Goal: Find specific page/section: Locate a particular part of the current website

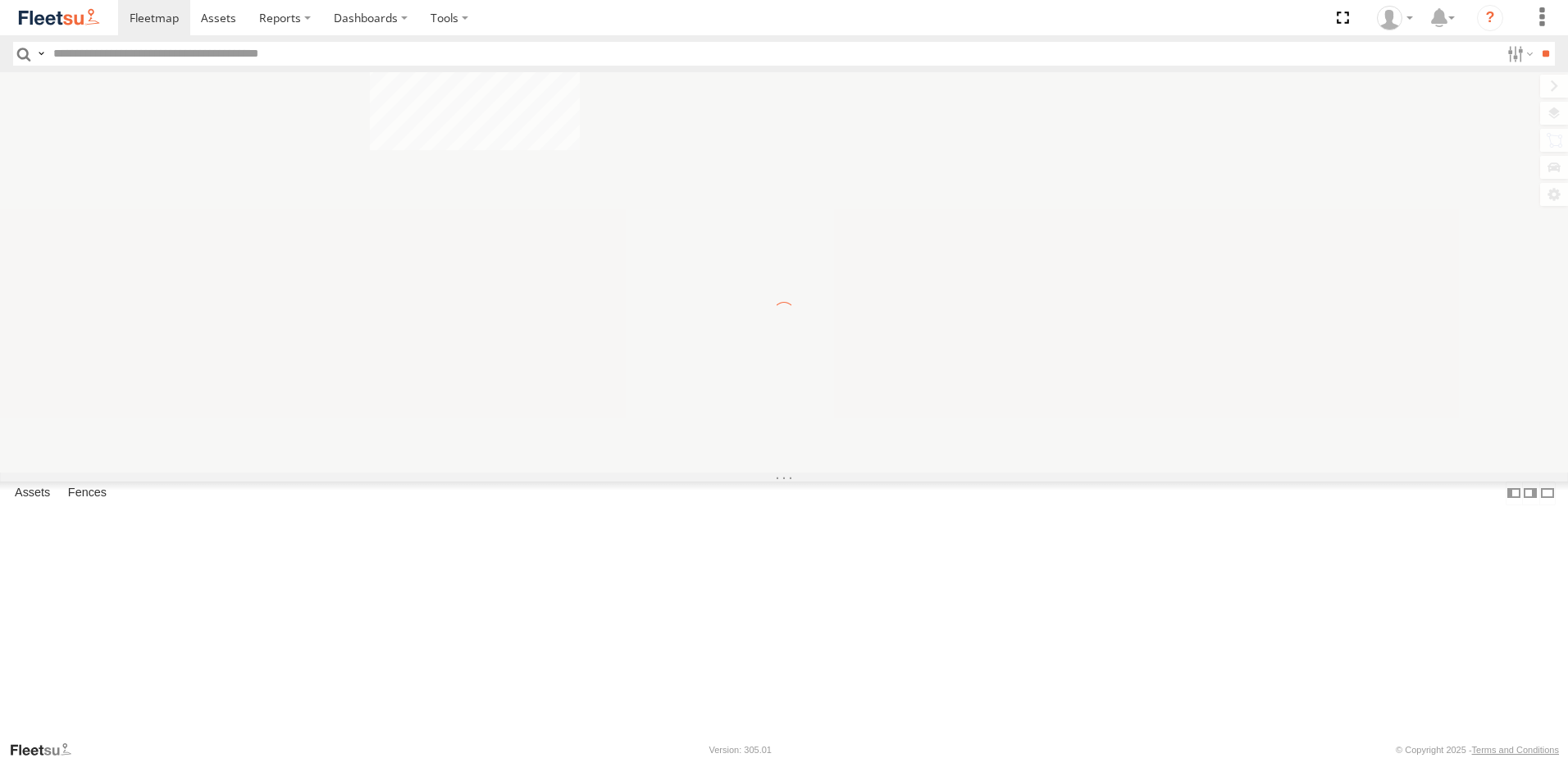
click at [49, 58] on input "text" at bounding box center [773, 53] width 1454 height 24
click at [41, 54] on label at bounding box center [41, 53] width 13 height 24
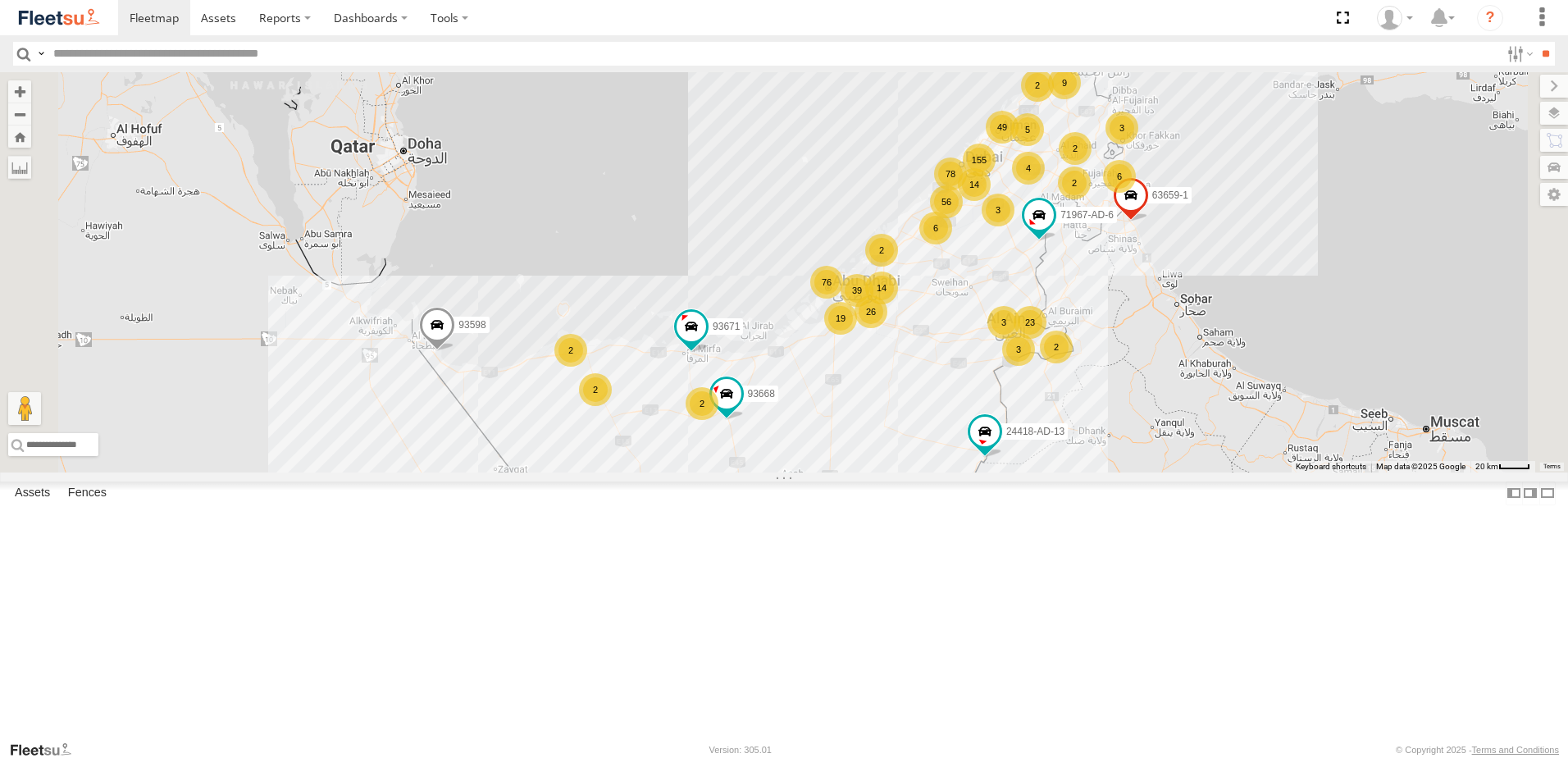
click at [0, 0] on span "Driver Last Name" at bounding box center [0, 0] width 0 height 0
click at [168, 52] on input "text" at bounding box center [773, 53] width 1454 height 24
paste input "*********"
type input "*********"
click at [1536, 42] on input "**" at bounding box center [1545, 53] width 19 height 24
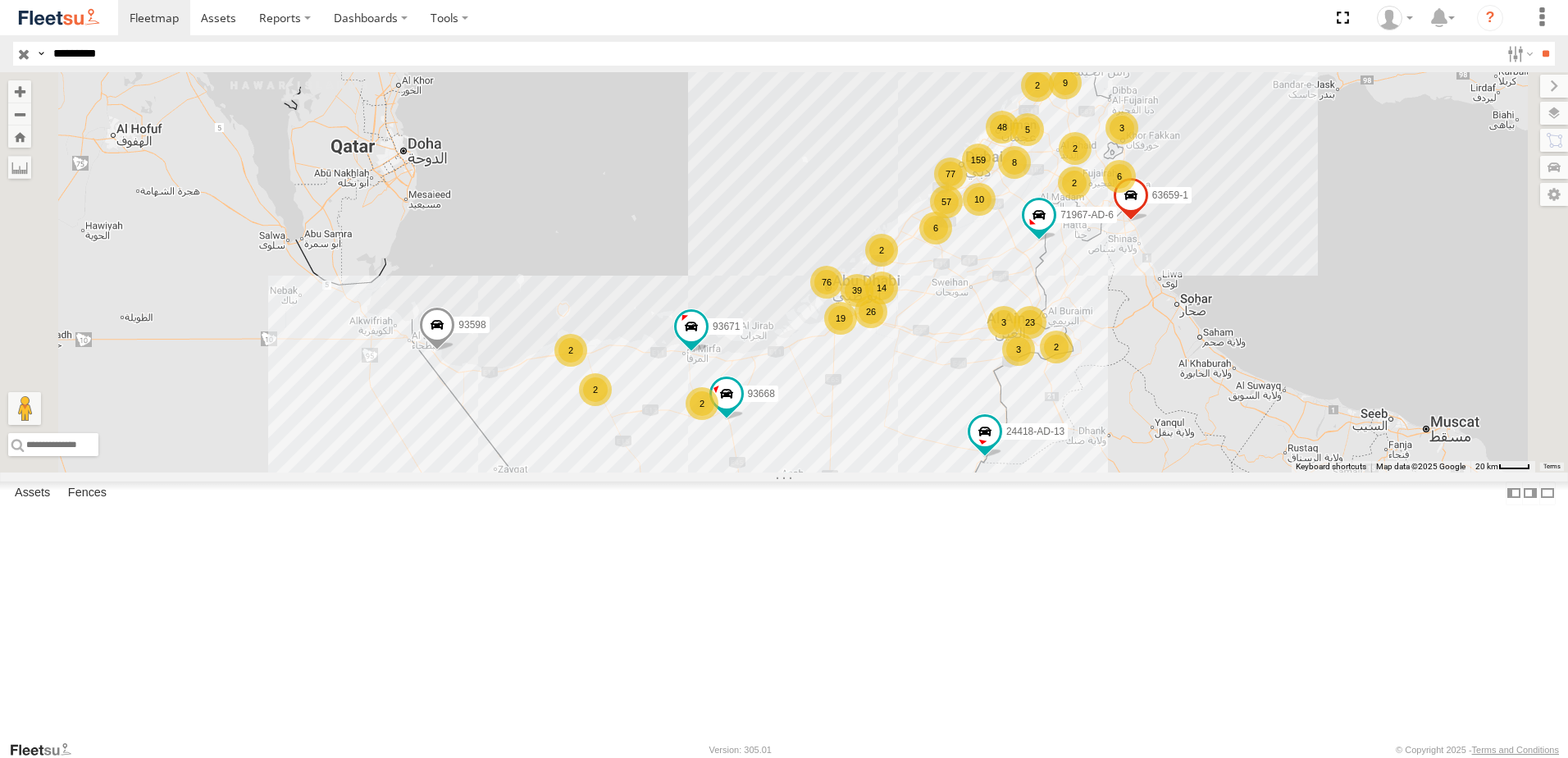
click at [0, 0] on span at bounding box center [0, 0] width 0 height 0
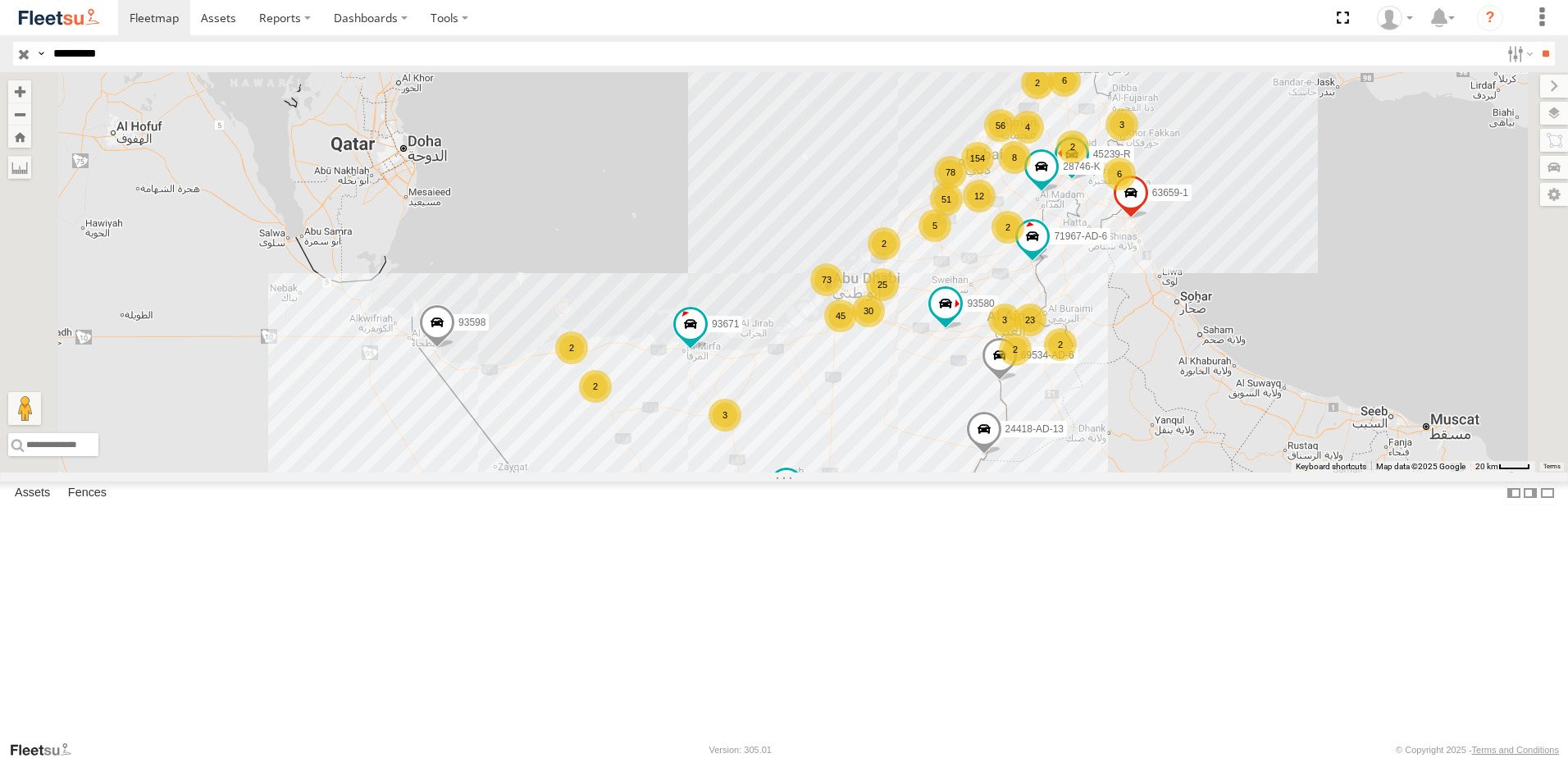
click at [0, 0] on span at bounding box center [0, 0] width 0 height 0
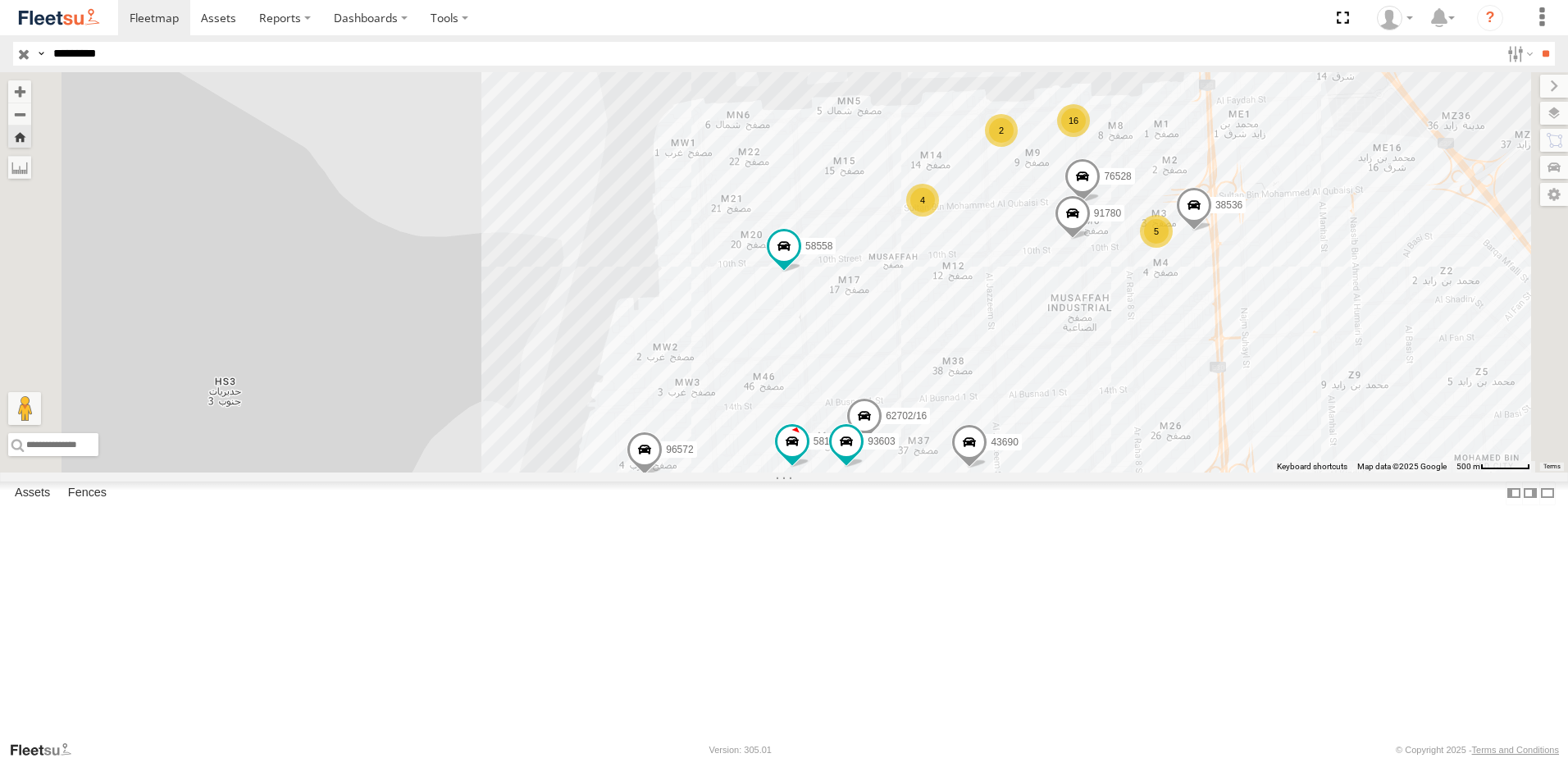
click at [0, 0] on span at bounding box center [0, 0] width 0 height 0
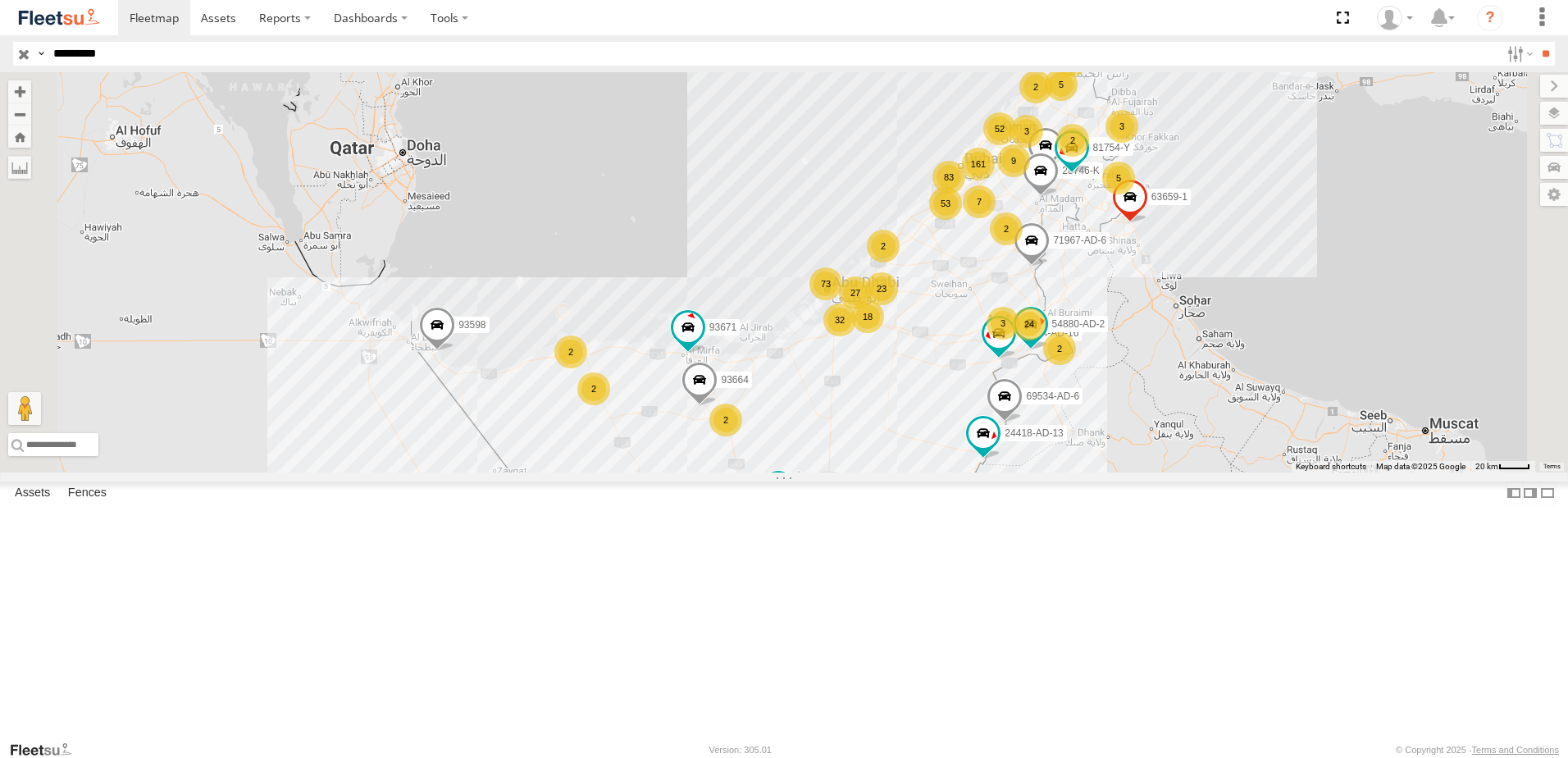
click at [0, 0] on span at bounding box center [0, 0] width 0 height 0
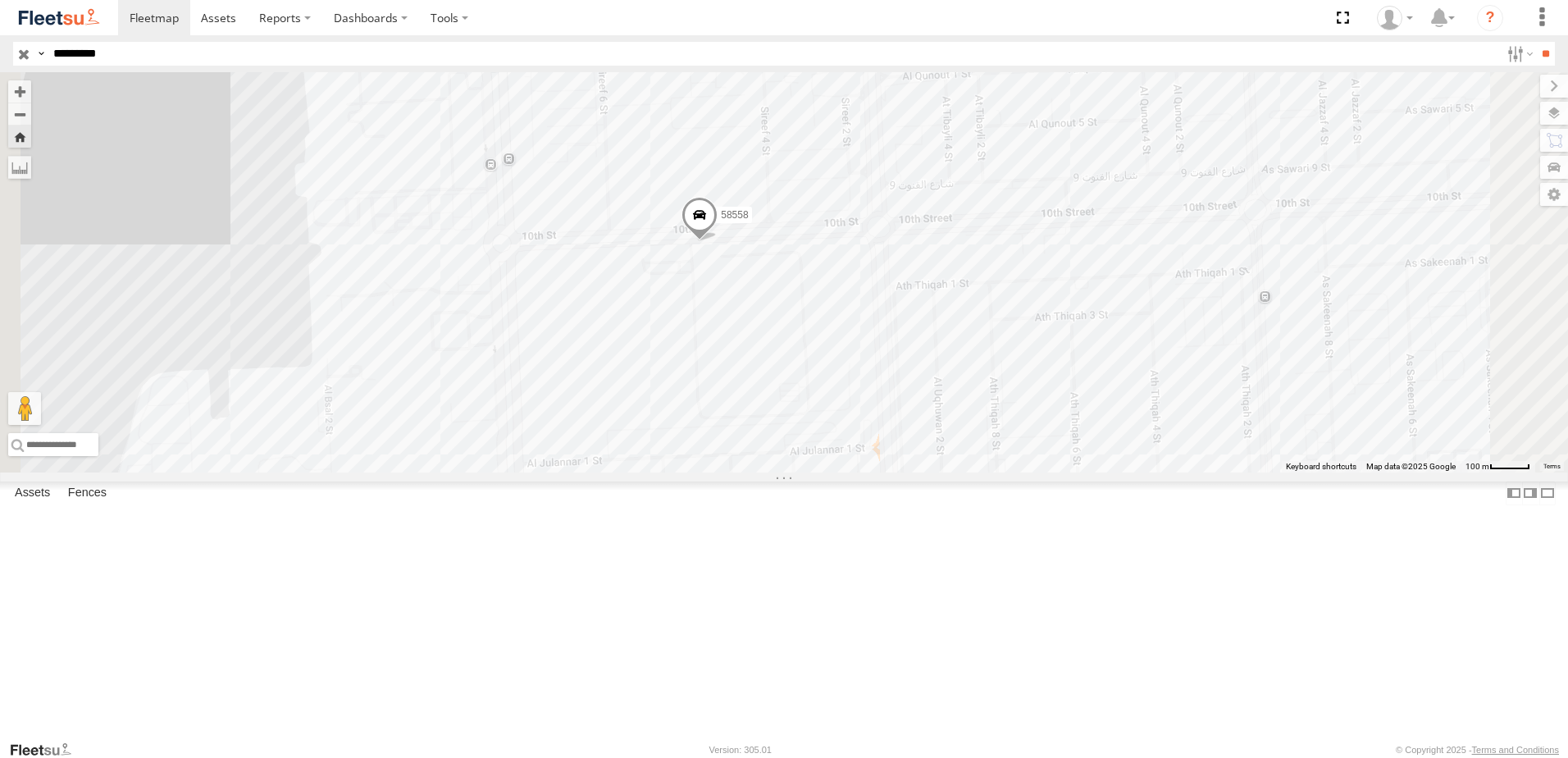
click at [717, 241] on span at bounding box center [700, 219] width 36 height 44
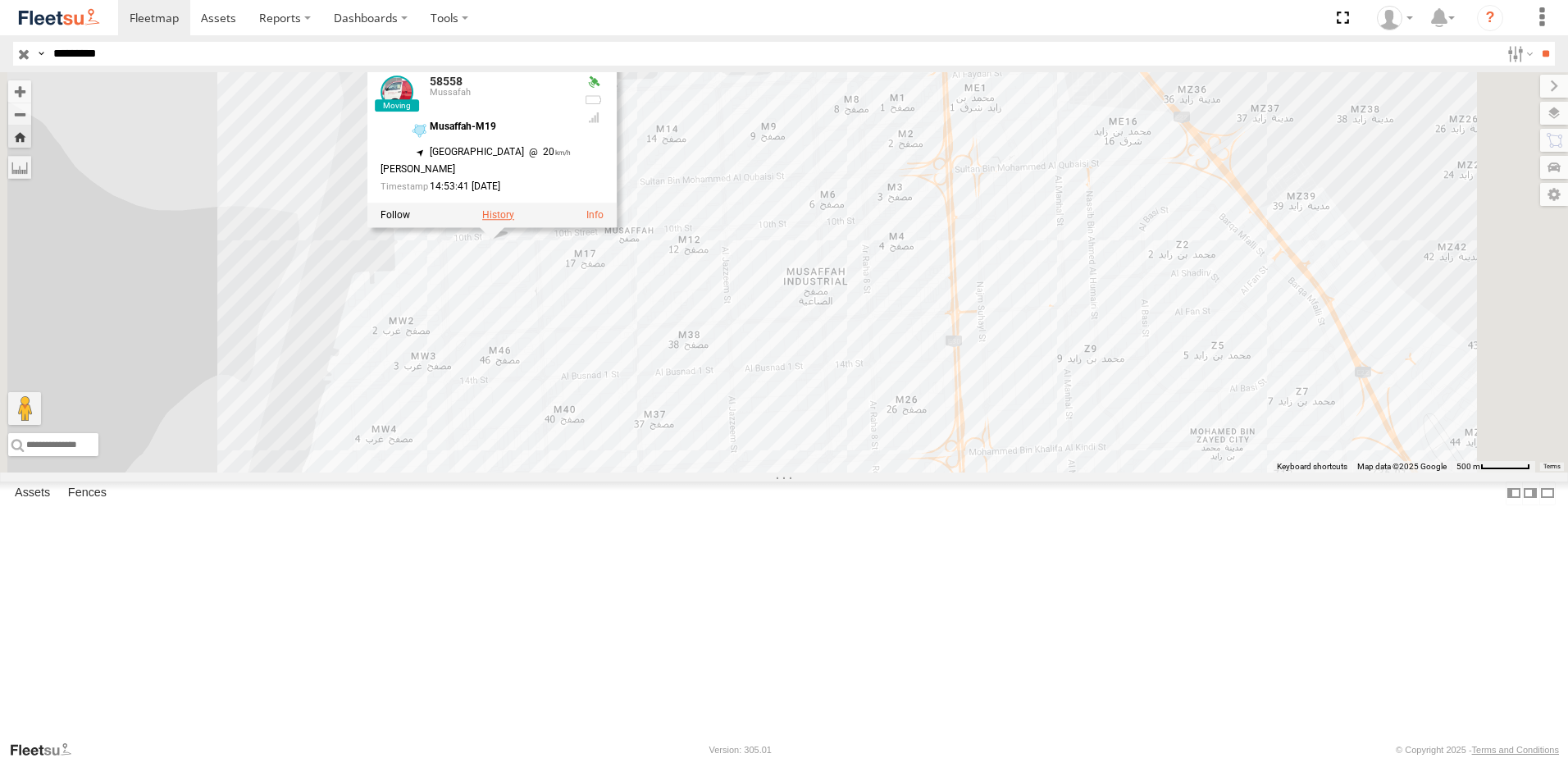
click at [514, 221] on label at bounding box center [498, 215] width 32 height 12
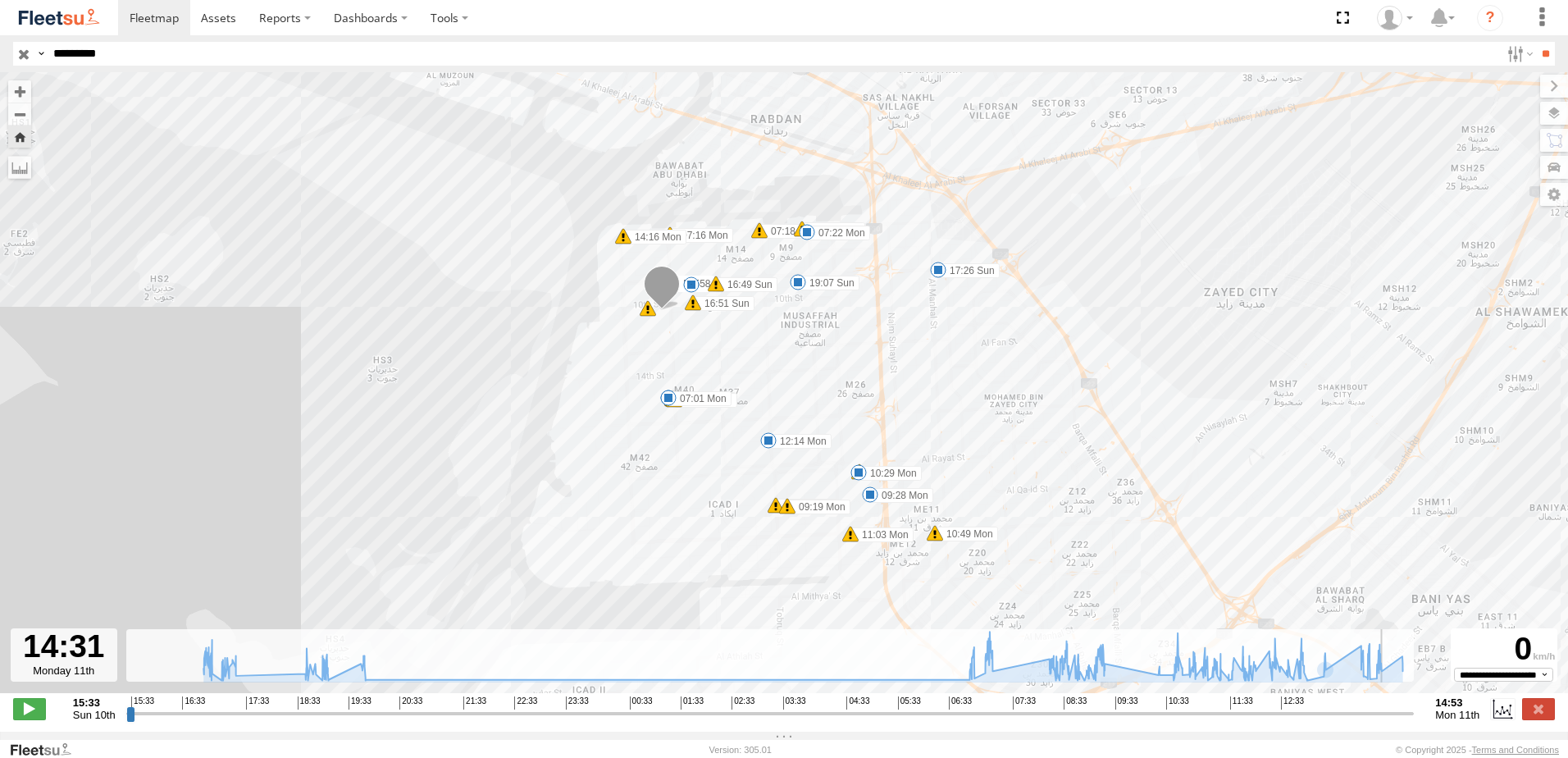
click at [1390, 721] on input "range" at bounding box center [770, 713] width 1289 height 16
click at [20, 719] on span at bounding box center [29, 708] width 33 height 21
click at [1401, 719] on input "range" at bounding box center [770, 713] width 1289 height 16
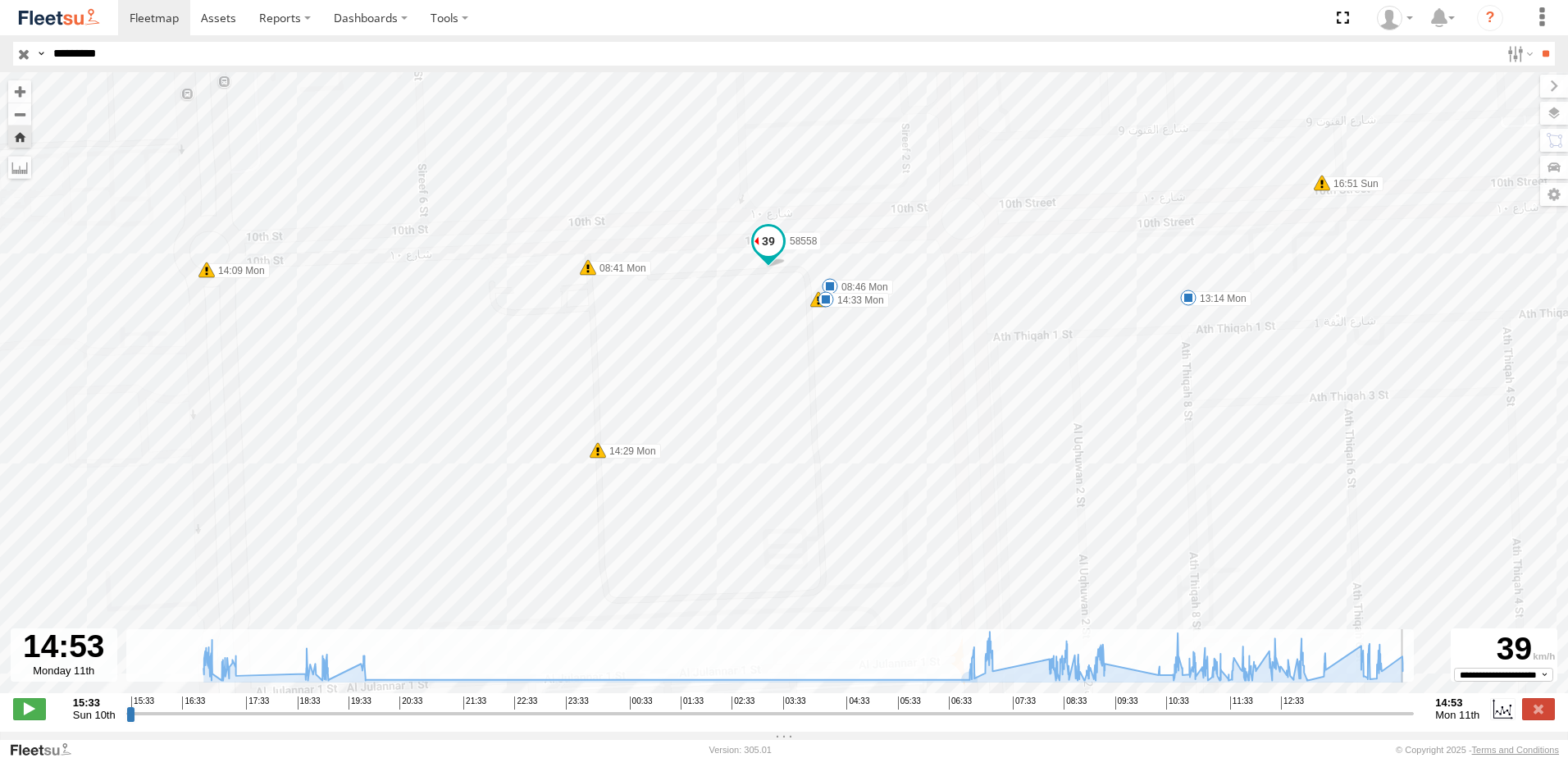
type input "**********"
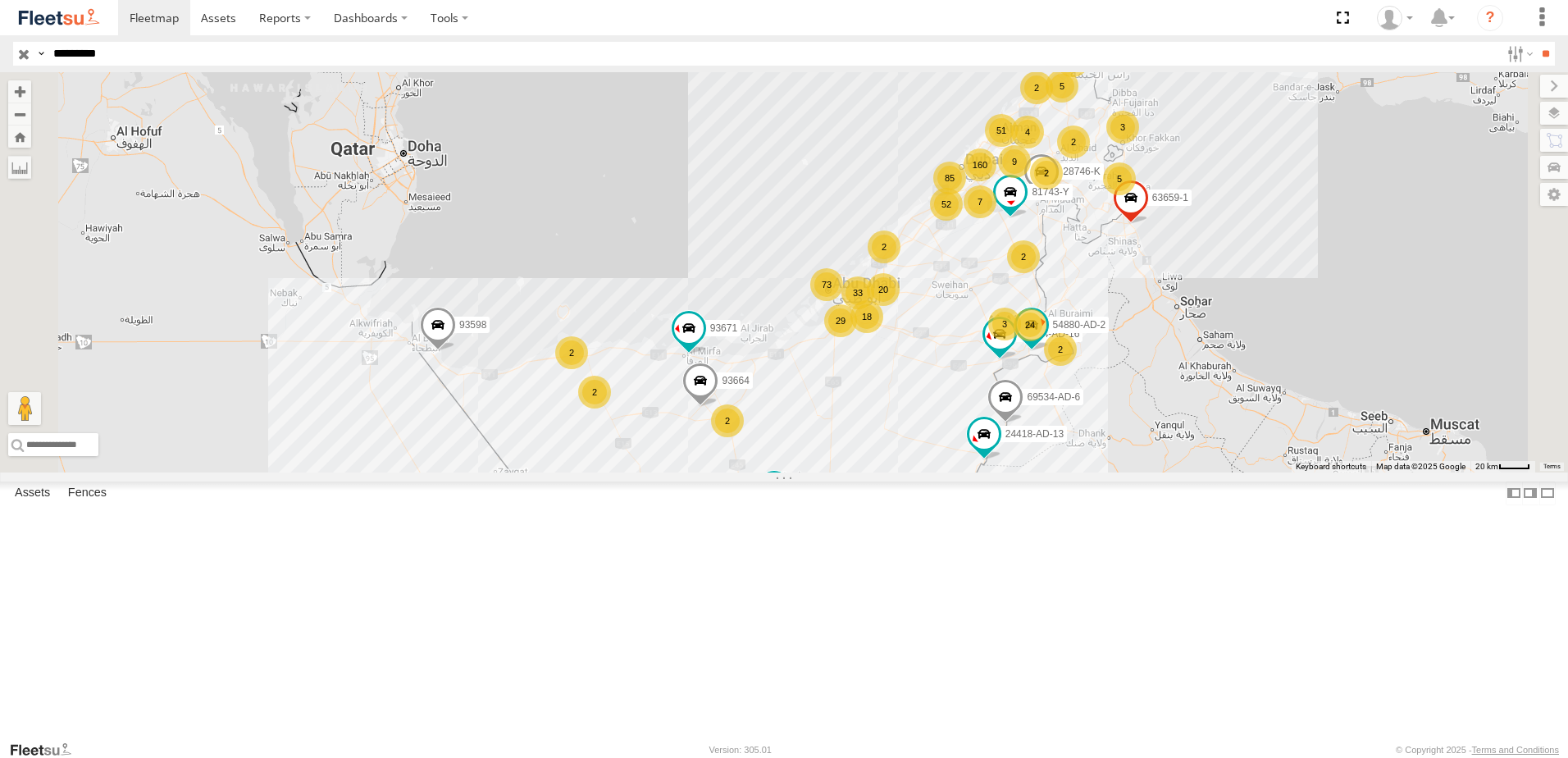
click at [0, 0] on span at bounding box center [0, 0] width 0 height 0
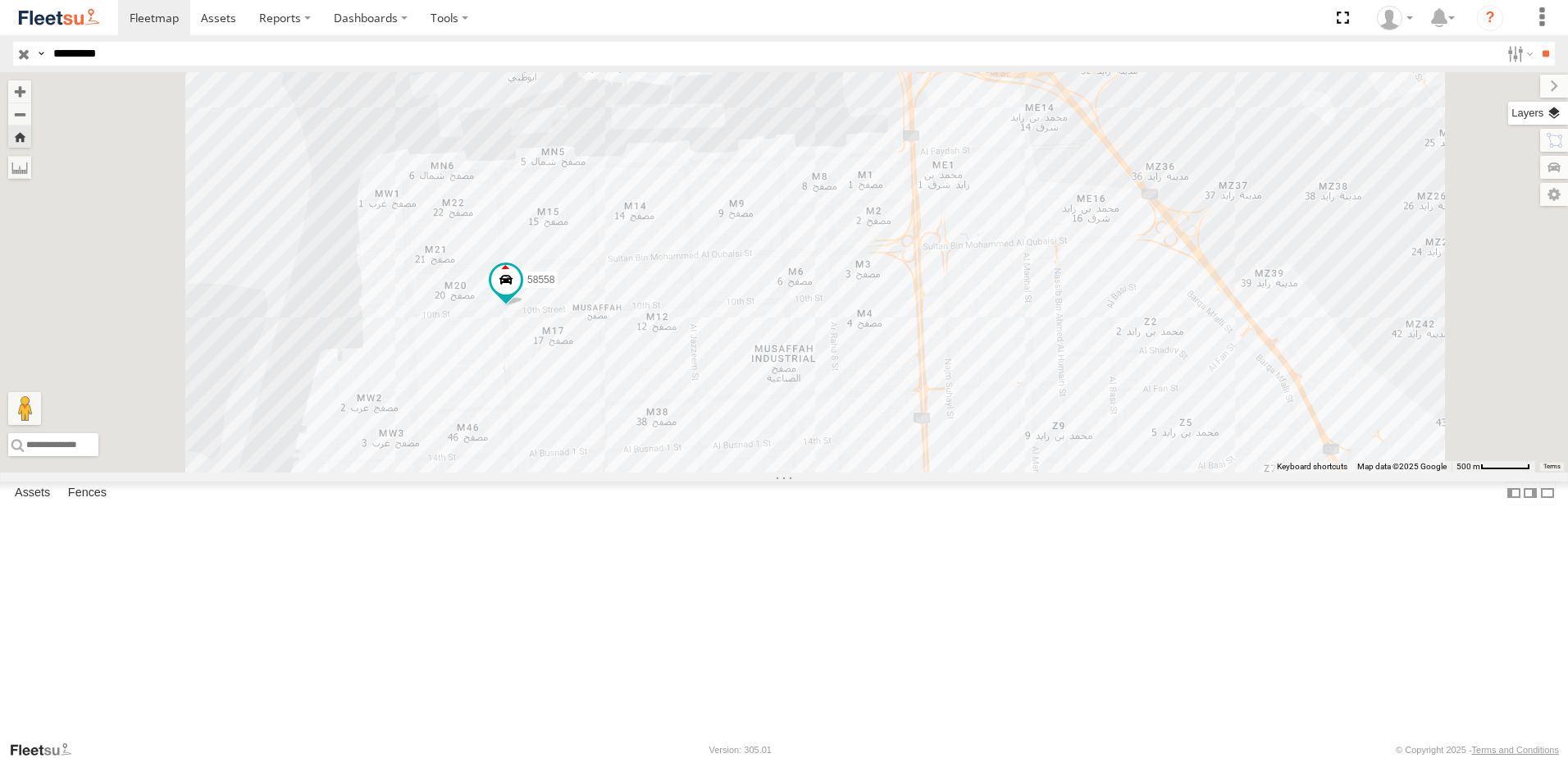
click at [1546, 105] on label at bounding box center [1539, 113] width 60 height 23
click at [0, 0] on label at bounding box center [0, 0] width 0 height 0
click at [0, 0] on span "Terrain" at bounding box center [0, 0] width 0 height 0
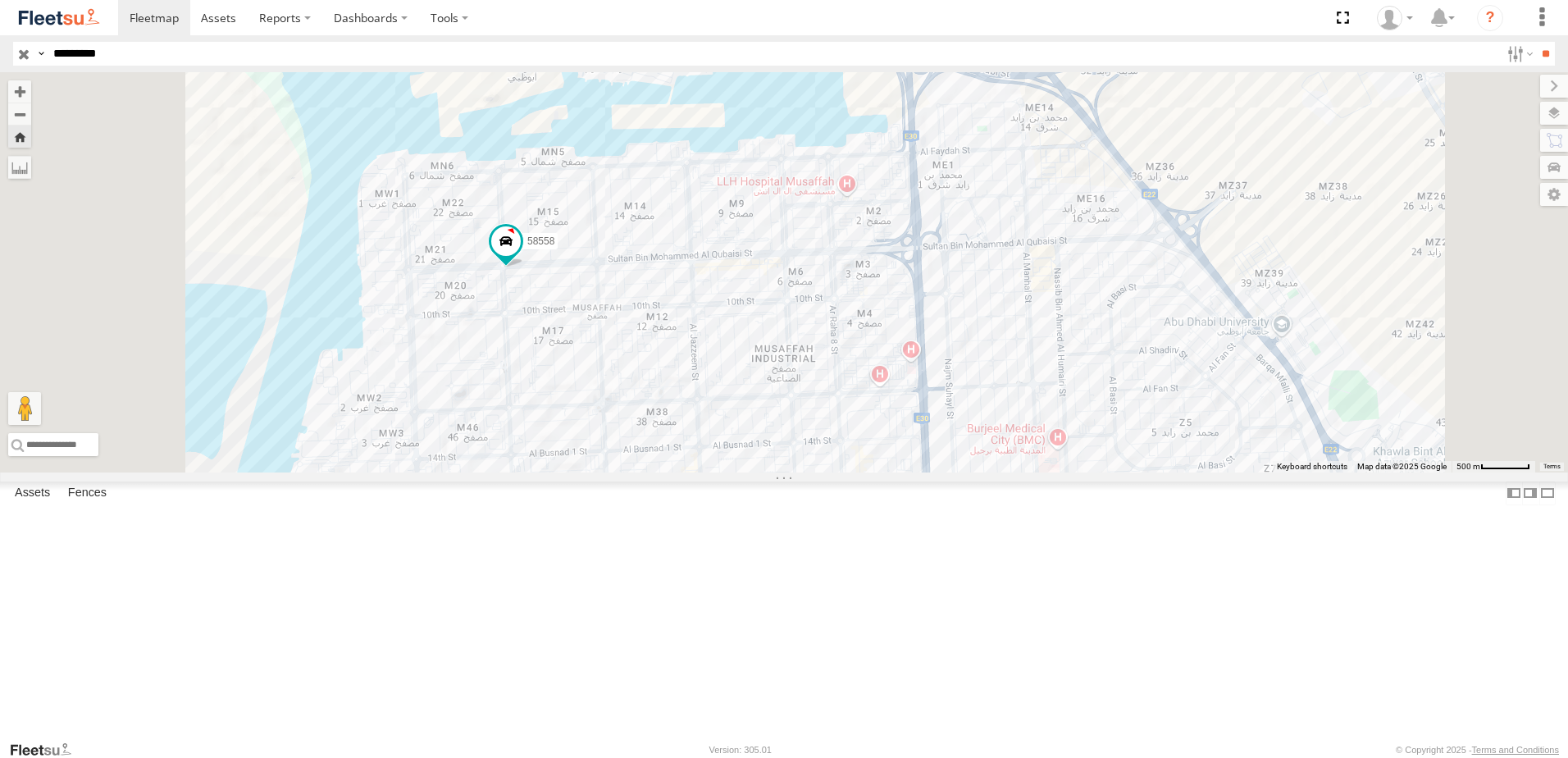
click at [0, 0] on span "Roadmap" at bounding box center [0, 0] width 0 height 0
click at [0, 0] on label at bounding box center [0, 0] width 0 height 0
click at [0, 0] on span "Fences" at bounding box center [0, 0] width 0 height 0
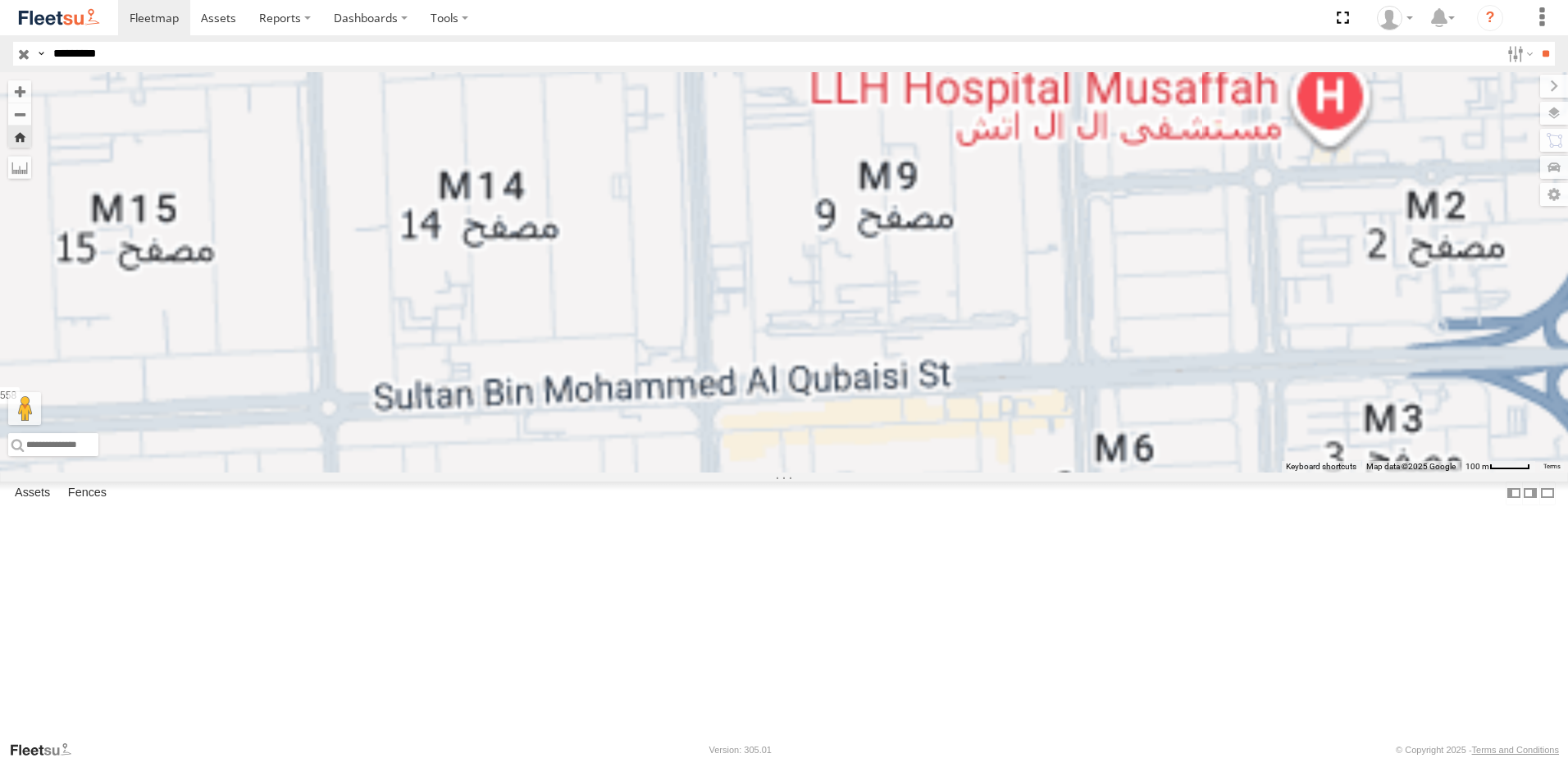
drag, startPoint x: 749, startPoint y: 326, endPoint x: 914, endPoint y: 347, distance: 166.3
click at [909, 347] on div "58558" at bounding box center [784, 271] width 1568 height 400
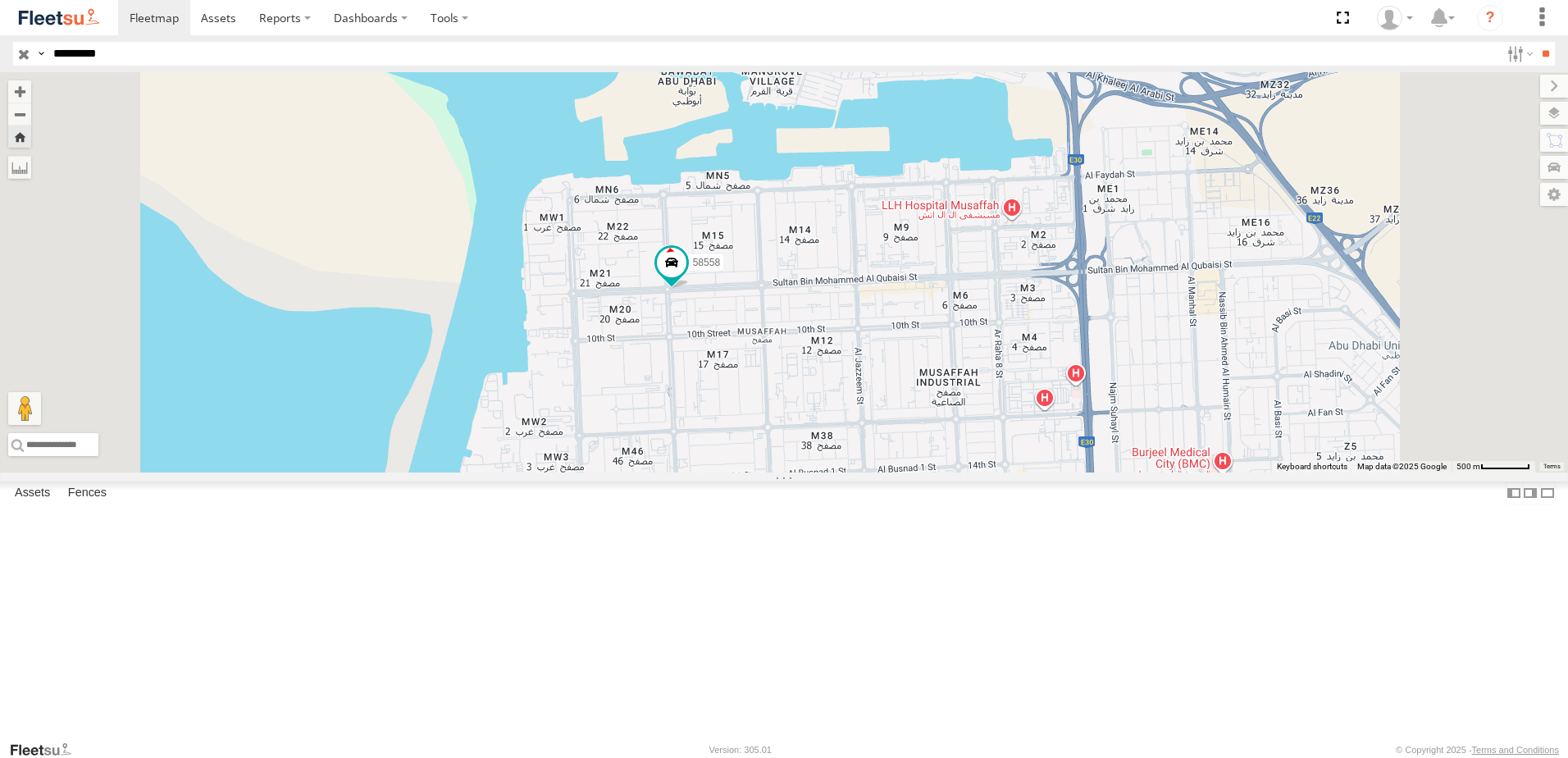
drag, startPoint x: 1136, startPoint y: 378, endPoint x: 1123, endPoint y: 397, distance: 23.0
click at [1126, 395] on div "58558" at bounding box center [784, 271] width 1568 height 400
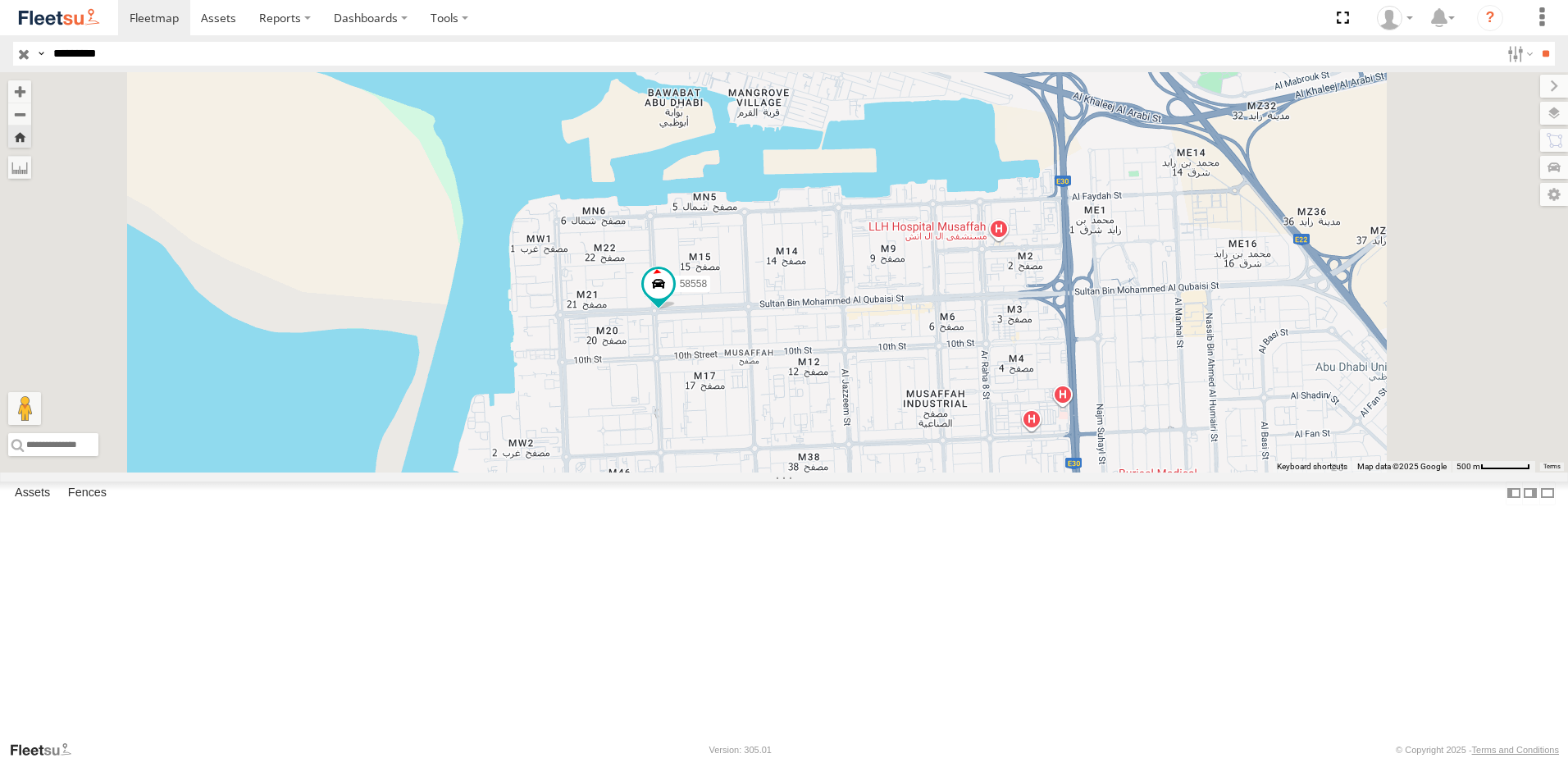
click at [0, 0] on span "Grayscale" at bounding box center [0, 0] width 0 height 0
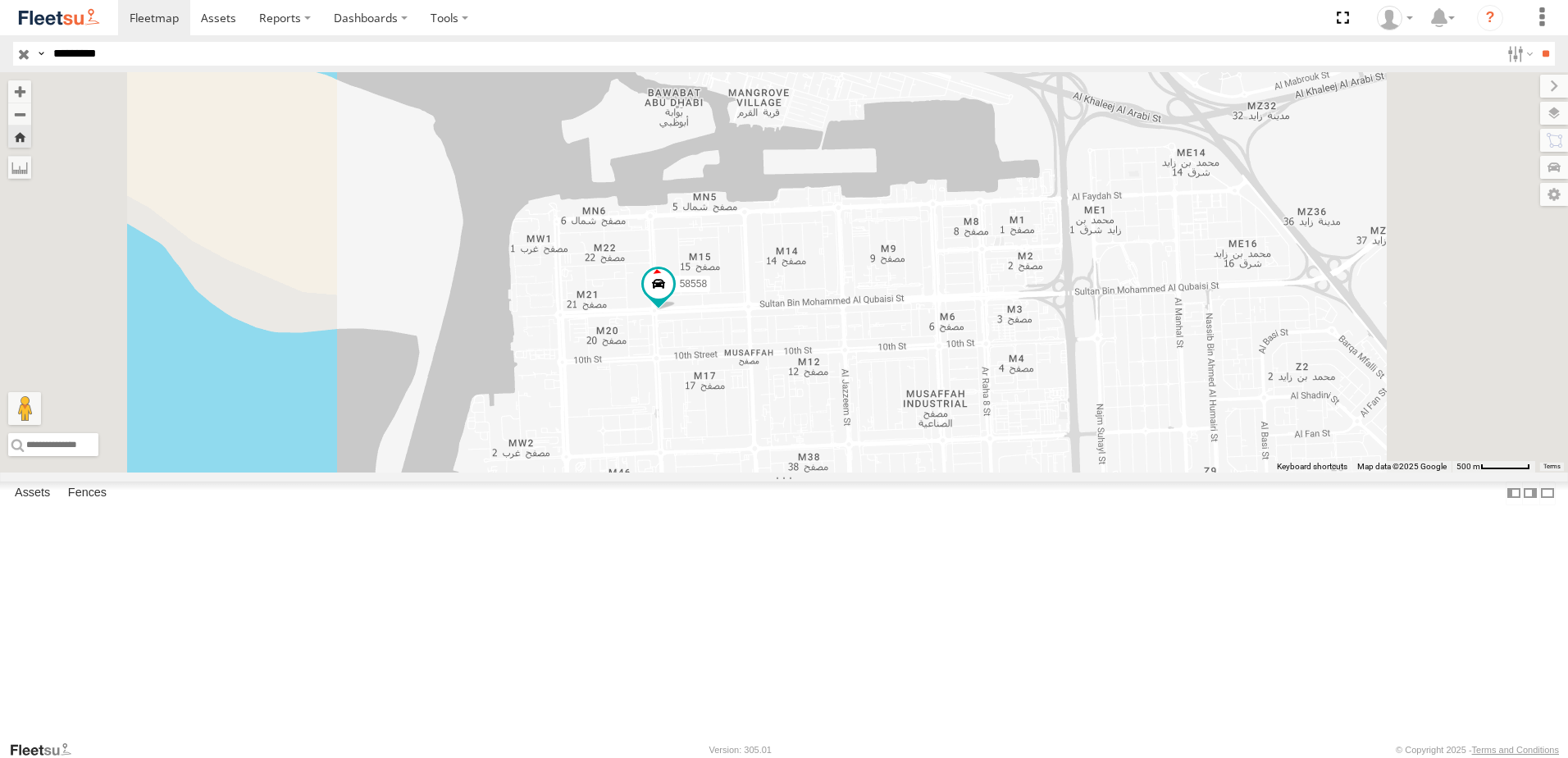
click at [0, 0] on span "Night" at bounding box center [0, 0] width 0 height 0
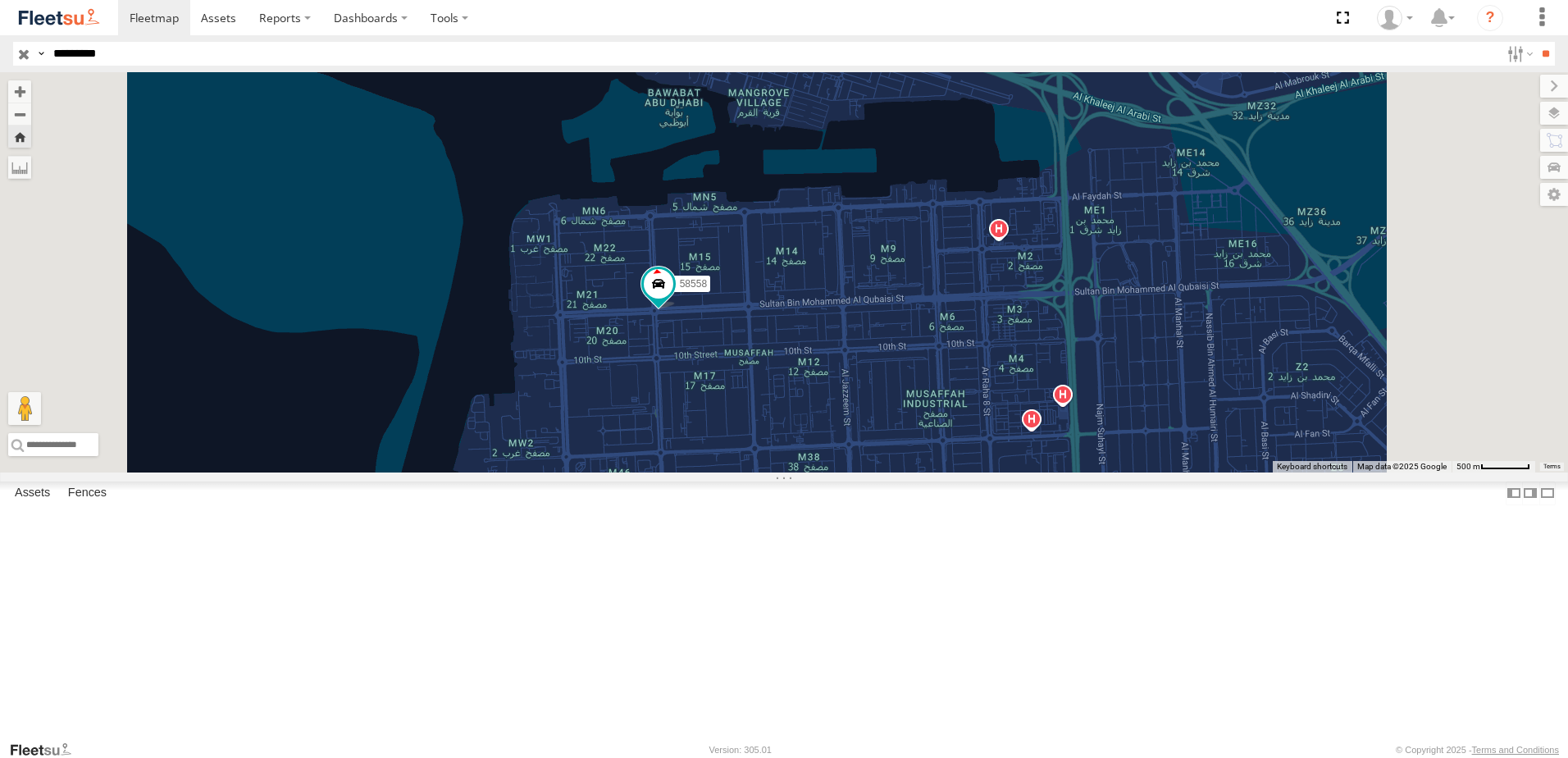
click at [0, 0] on span "Satellite + Roadmap" at bounding box center [0, 0] width 0 height 0
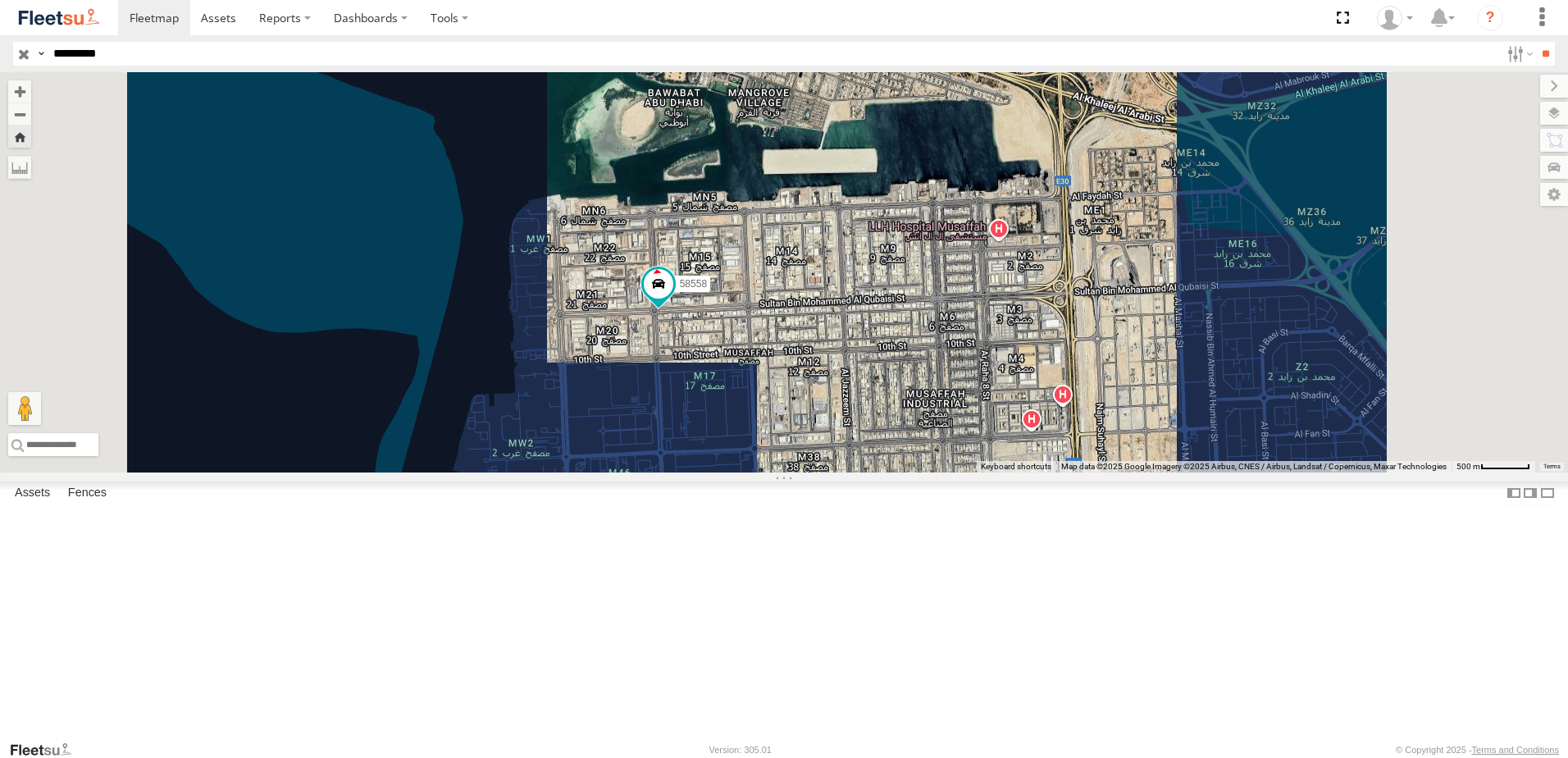
click at [0, 0] on span "Satellite" at bounding box center [0, 0] width 0 height 0
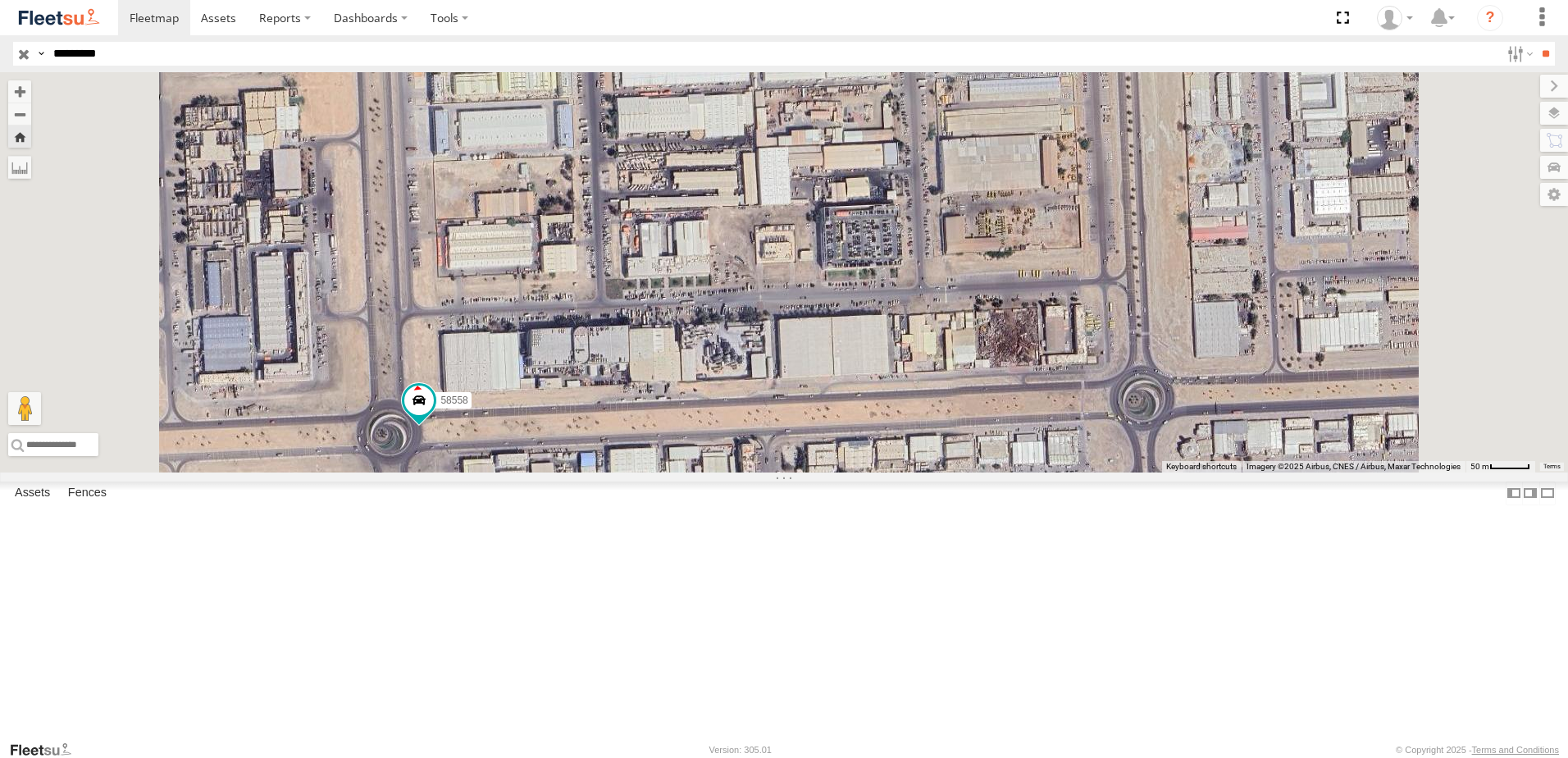
drag, startPoint x: 1203, startPoint y: 340, endPoint x: 1193, endPoint y: 363, distance: 25.1
click at [1193, 363] on div "58558" at bounding box center [784, 271] width 1568 height 400
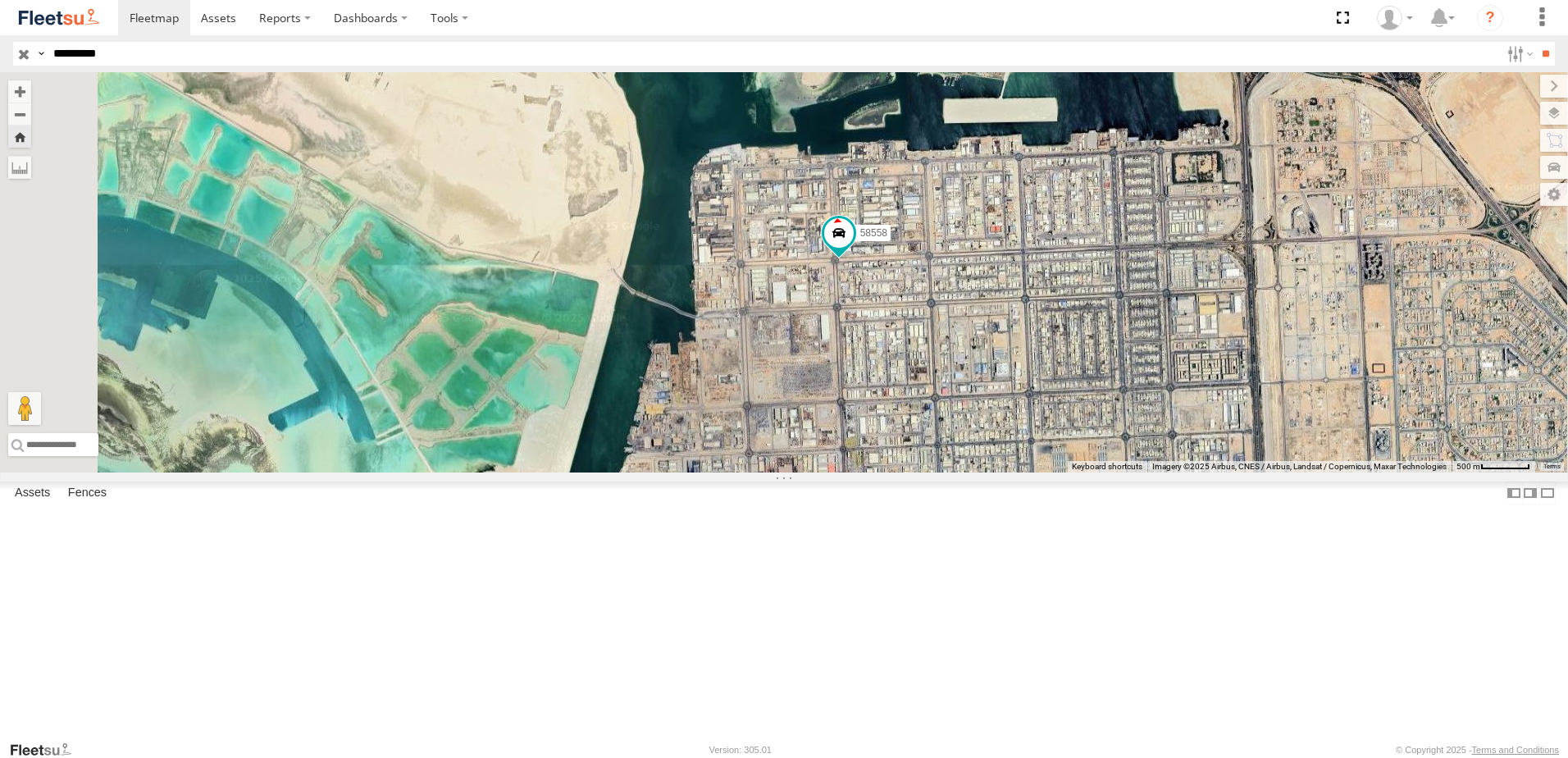
drag, startPoint x: 1235, startPoint y: 355, endPoint x: 1218, endPoint y: 366, distance: 20.2
click at [1227, 362] on div "58558" at bounding box center [784, 271] width 1568 height 400
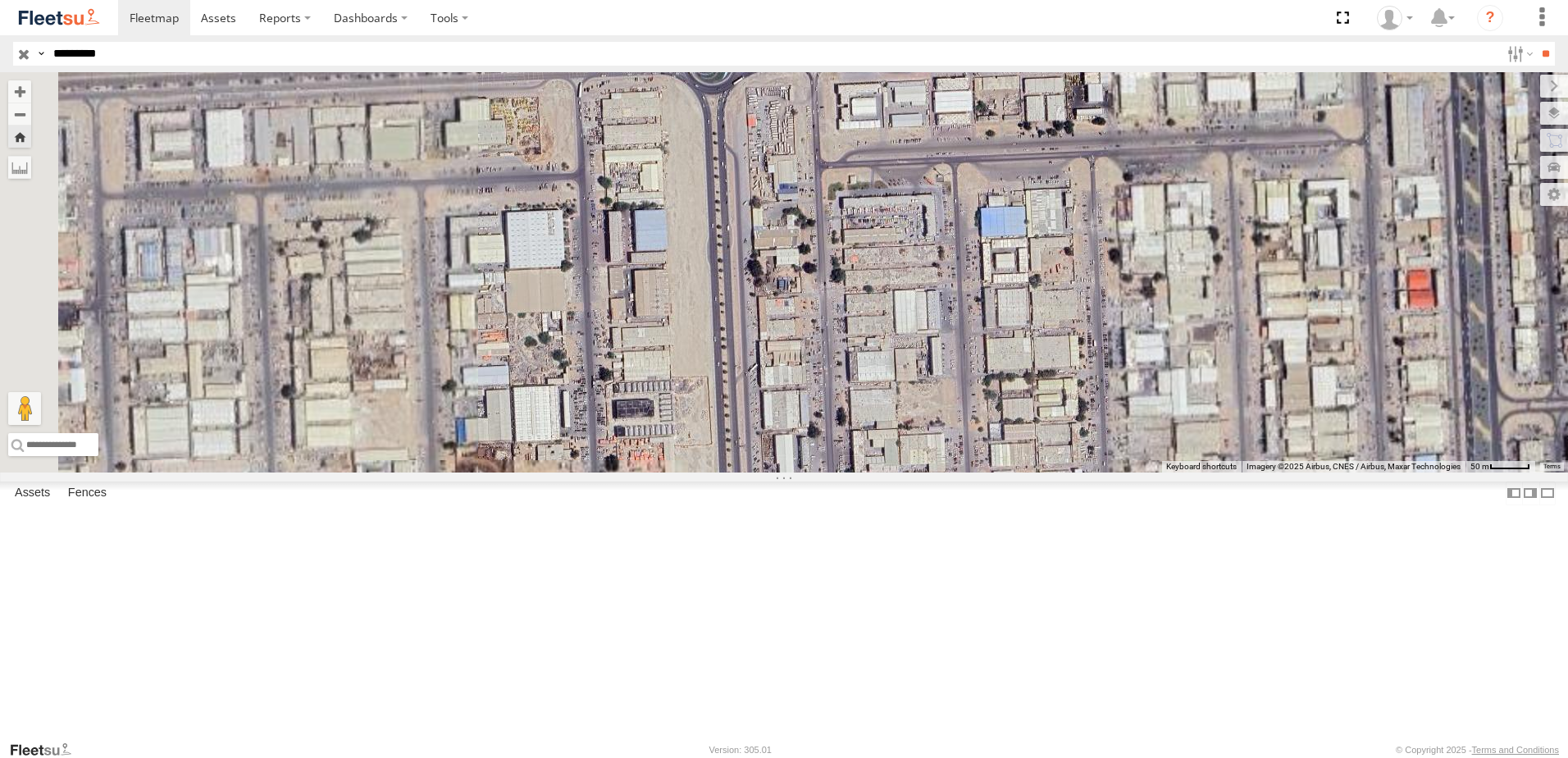
drag, startPoint x: 1078, startPoint y: 232, endPoint x: 939, endPoint y: 267, distance: 143.3
click at [961, 267] on div "58558" at bounding box center [784, 271] width 1568 height 400
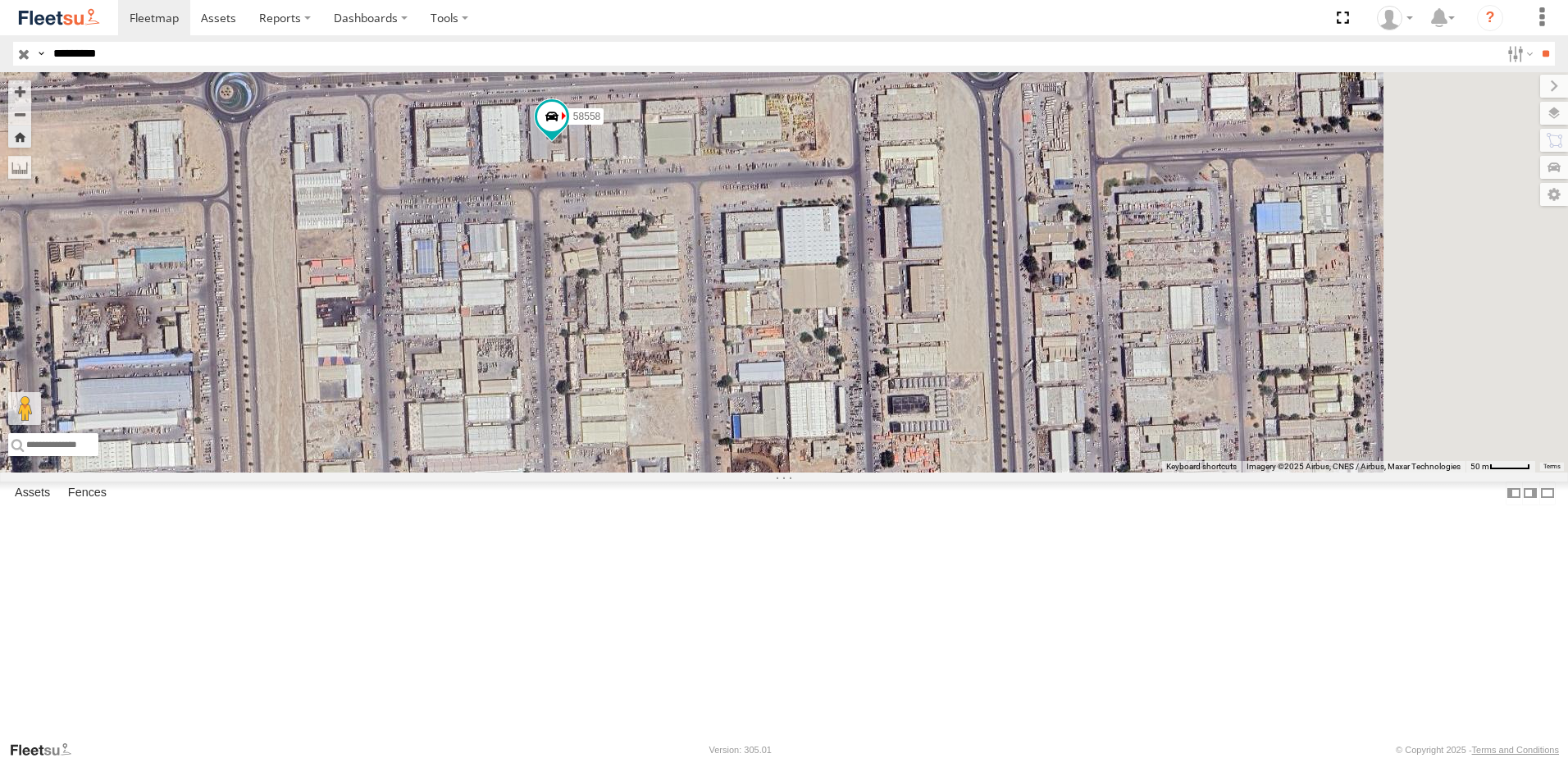
drag, startPoint x: 1253, startPoint y: 309, endPoint x: 828, endPoint y: 334, distance: 425.7
click at [828, 334] on div "60219 58558 91780 4251 43690 98521 38544 58151 91781 58358 81836 1749/new 2685 …" at bounding box center [784, 271] width 1568 height 400
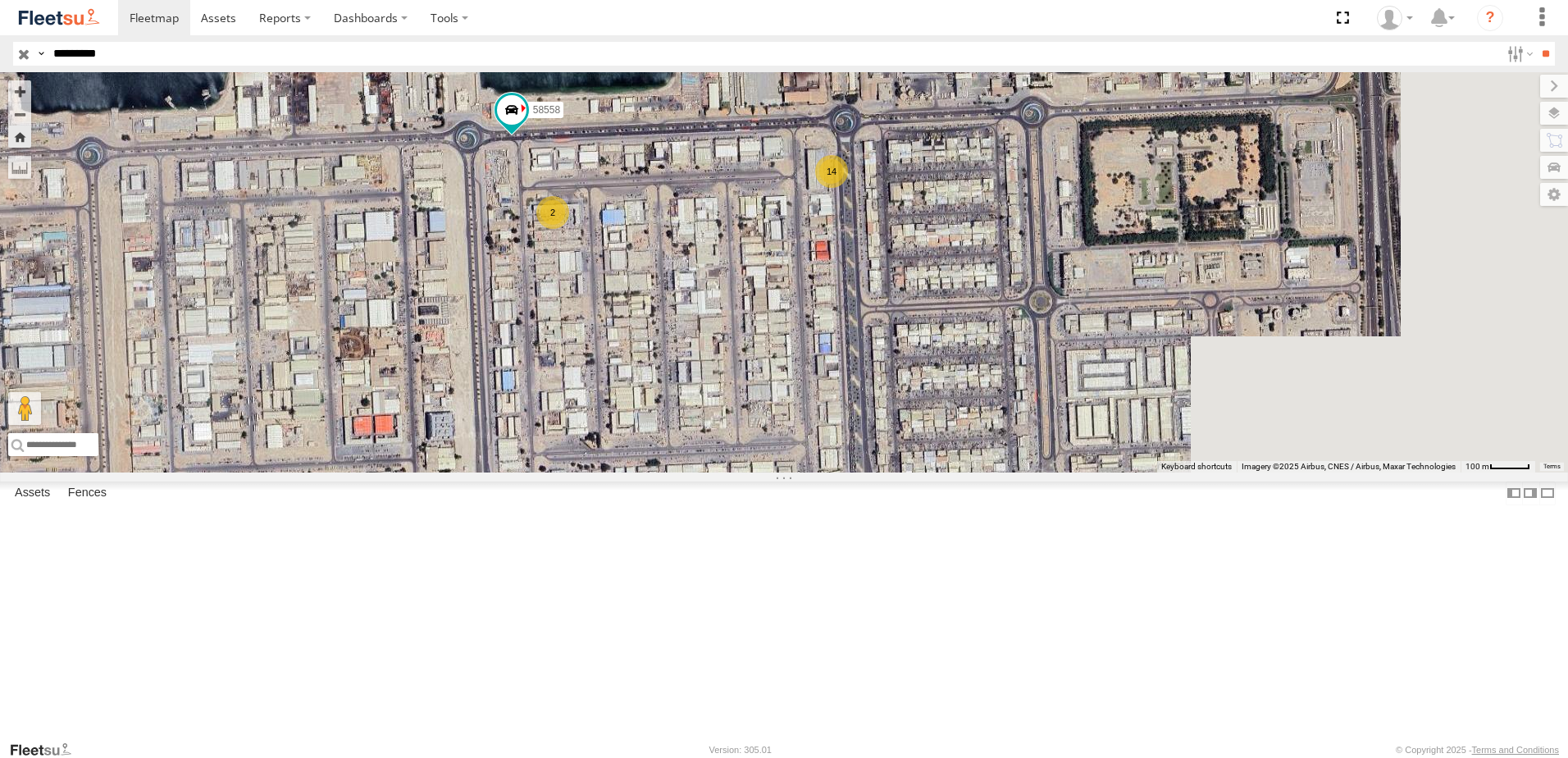
drag, startPoint x: 1079, startPoint y: 294, endPoint x: 982, endPoint y: 344, distance: 109.1
click at [982, 344] on div "60219 58558 91780 4251 43690 98521 38544 58151 91781 58358 81836 1749/new 2685 …" at bounding box center [784, 271] width 1568 height 400
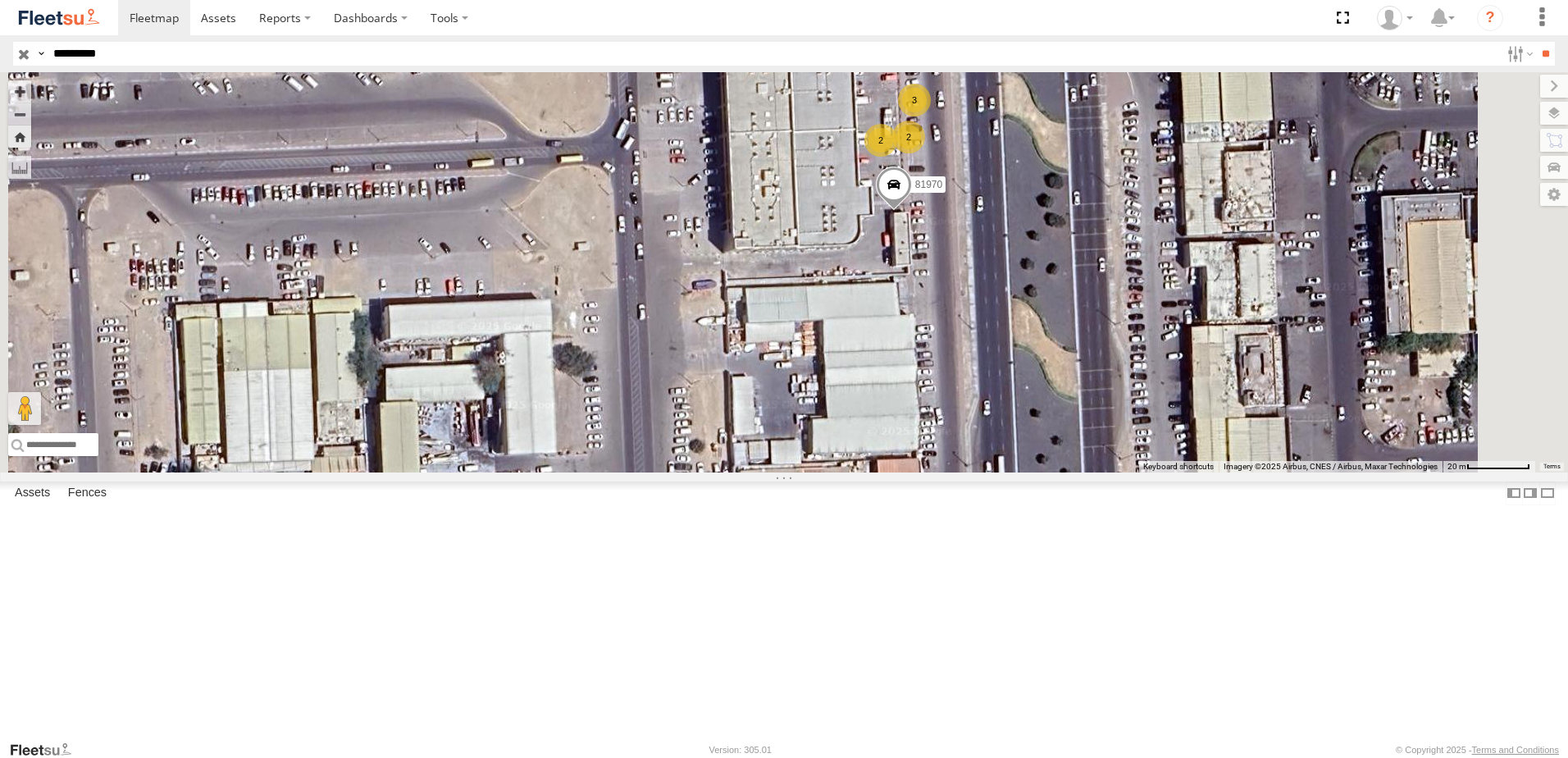
drag, startPoint x: 1054, startPoint y: 185, endPoint x: 1022, endPoint y: 332, distance: 150.4
click at [1023, 328] on div "60219 58558 91780 4251 43690 98521 38544 58151 91781 58358 81836 1749/new 2685 …" at bounding box center [784, 271] width 1568 height 400
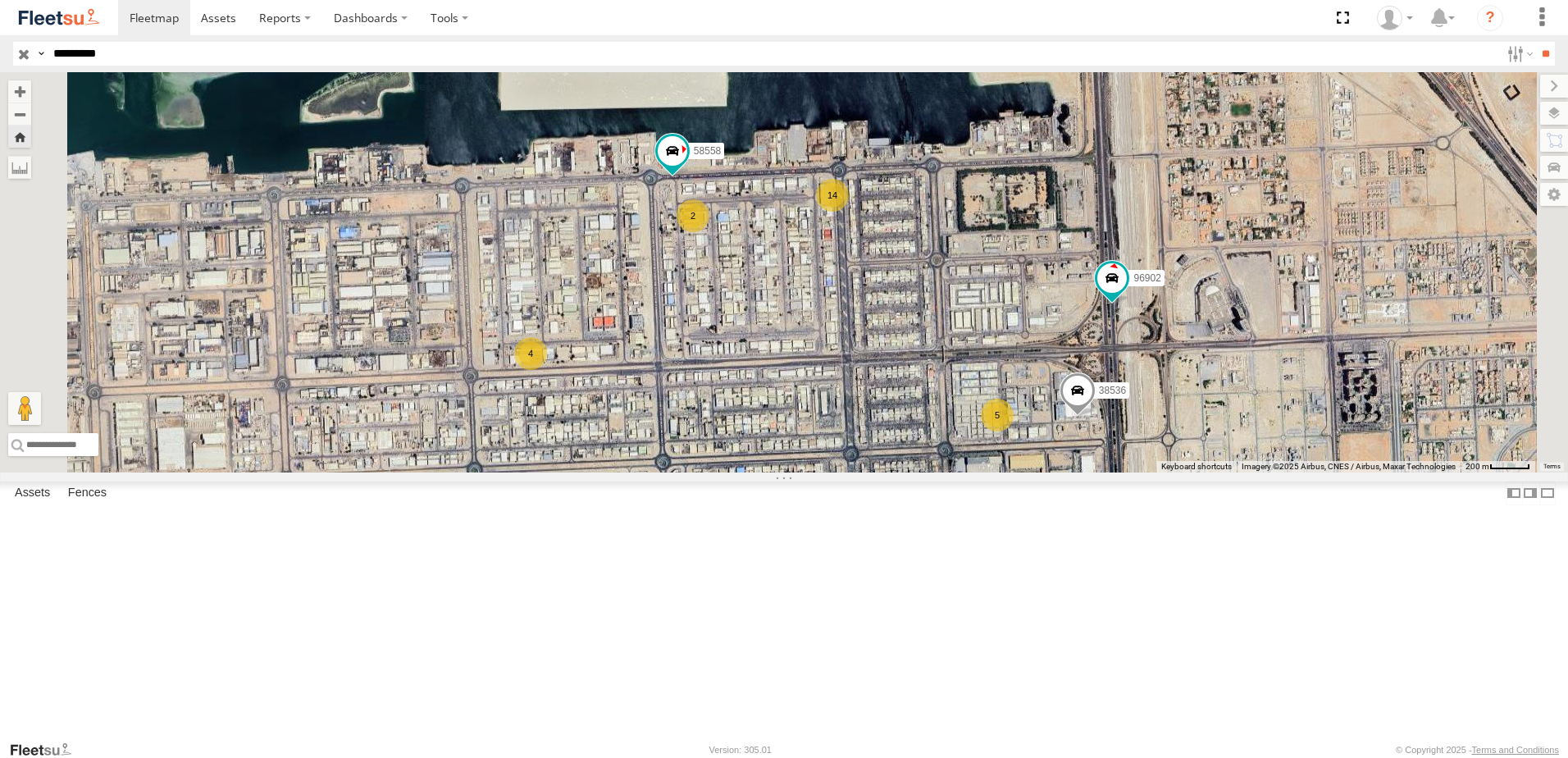
drag, startPoint x: 1077, startPoint y: 531, endPoint x: 1062, endPoint y: 393, distance: 138.8
click at [1062, 393] on div "60219 58558 91780 4251 43690 98521 38544 58151 91781 58358 81836 1749/new 2685 …" at bounding box center [784, 271] width 1568 height 400
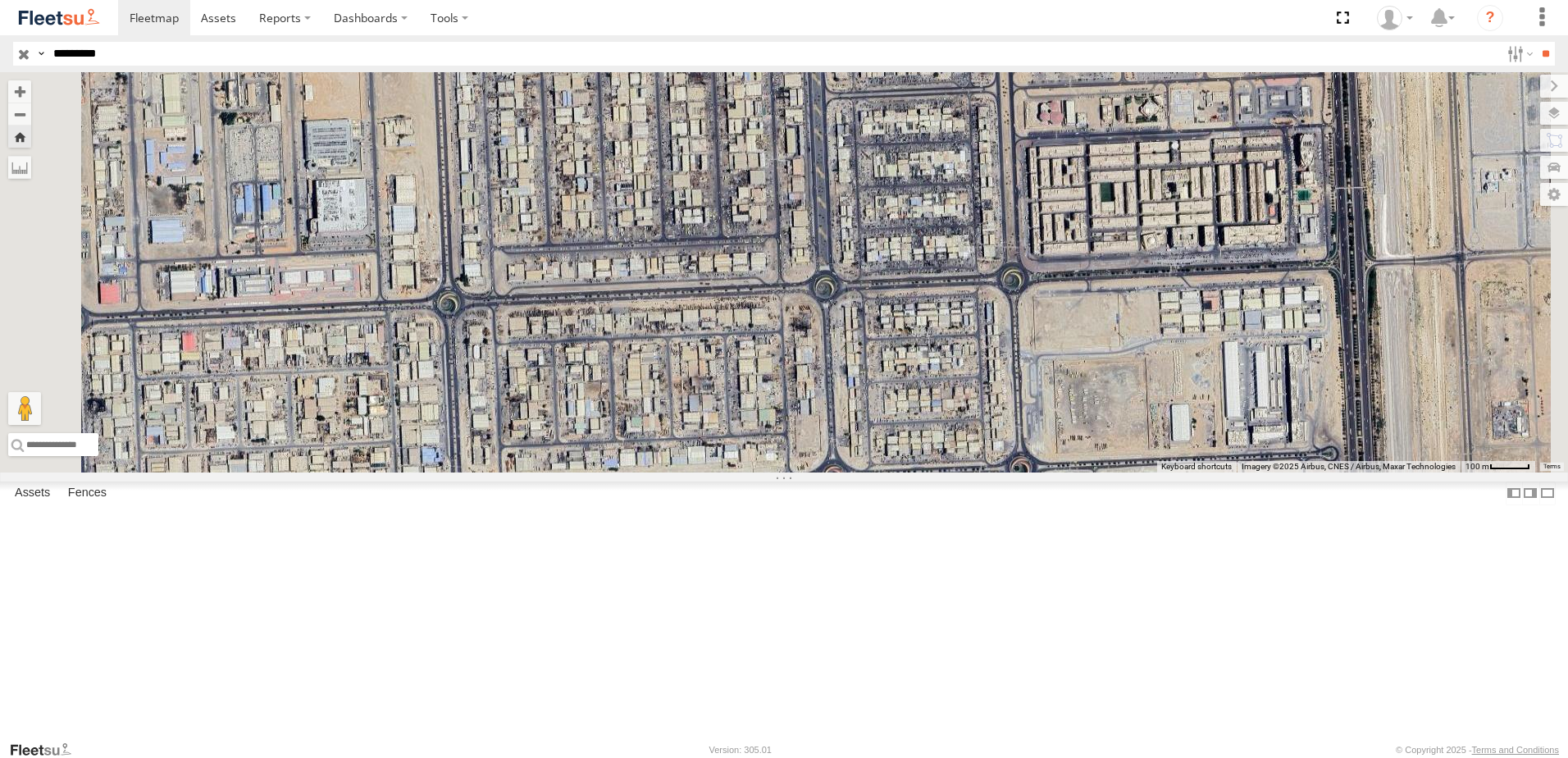
drag, startPoint x: 1028, startPoint y: 210, endPoint x: 1032, endPoint y: 445, distance: 235.0
click at [1032, 438] on div "60219 58558 91780 4251 43690 98521 38544 58151 91781 58358 81836 1749/new 2685 …" at bounding box center [784, 271] width 1568 height 400
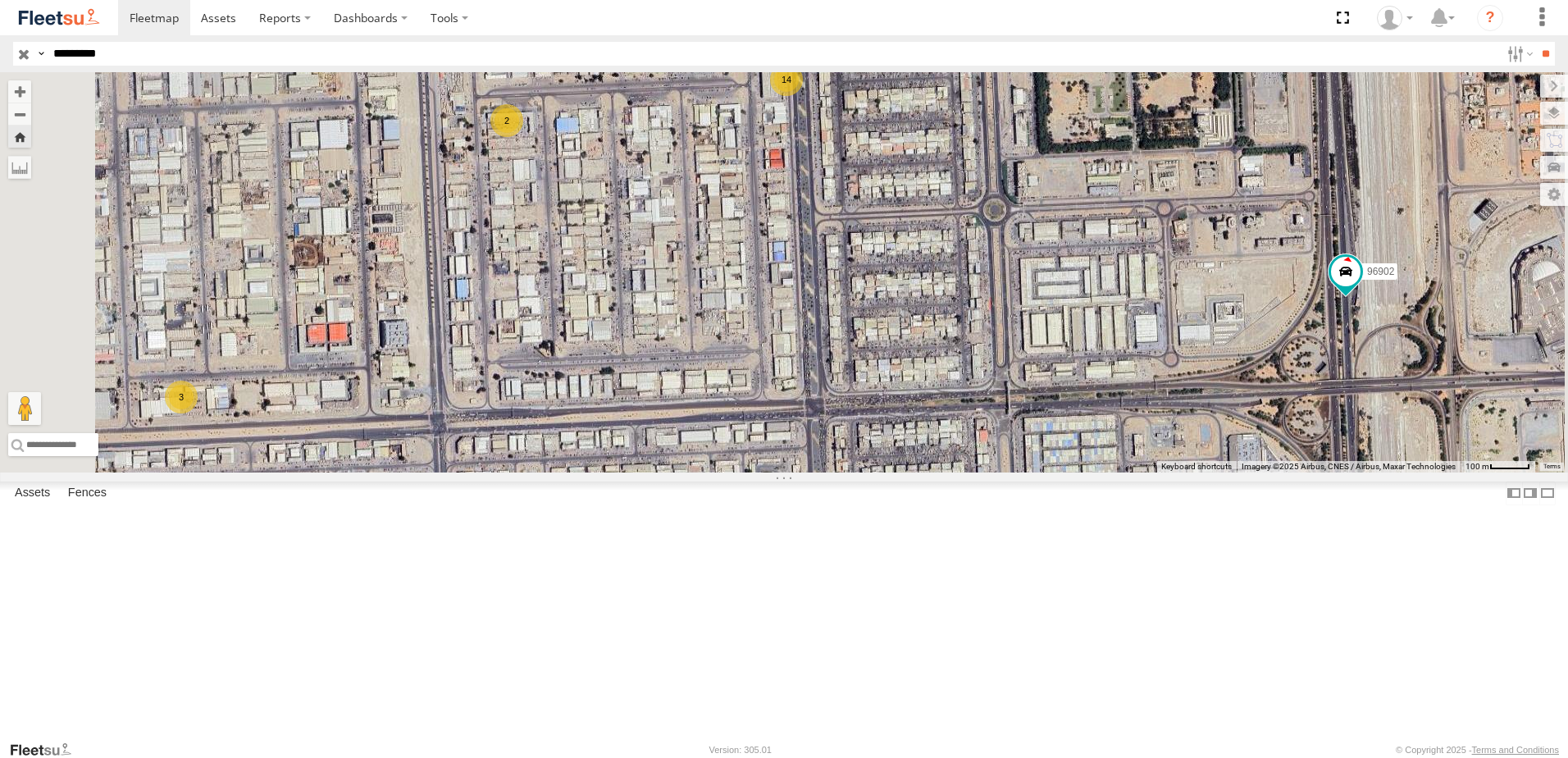
click at [1016, 473] on div "60219 58558 91780 4251 43690 98521 38544 58151 91781 58358 81836 1749/new 2685 …" at bounding box center [784, 271] width 1568 height 400
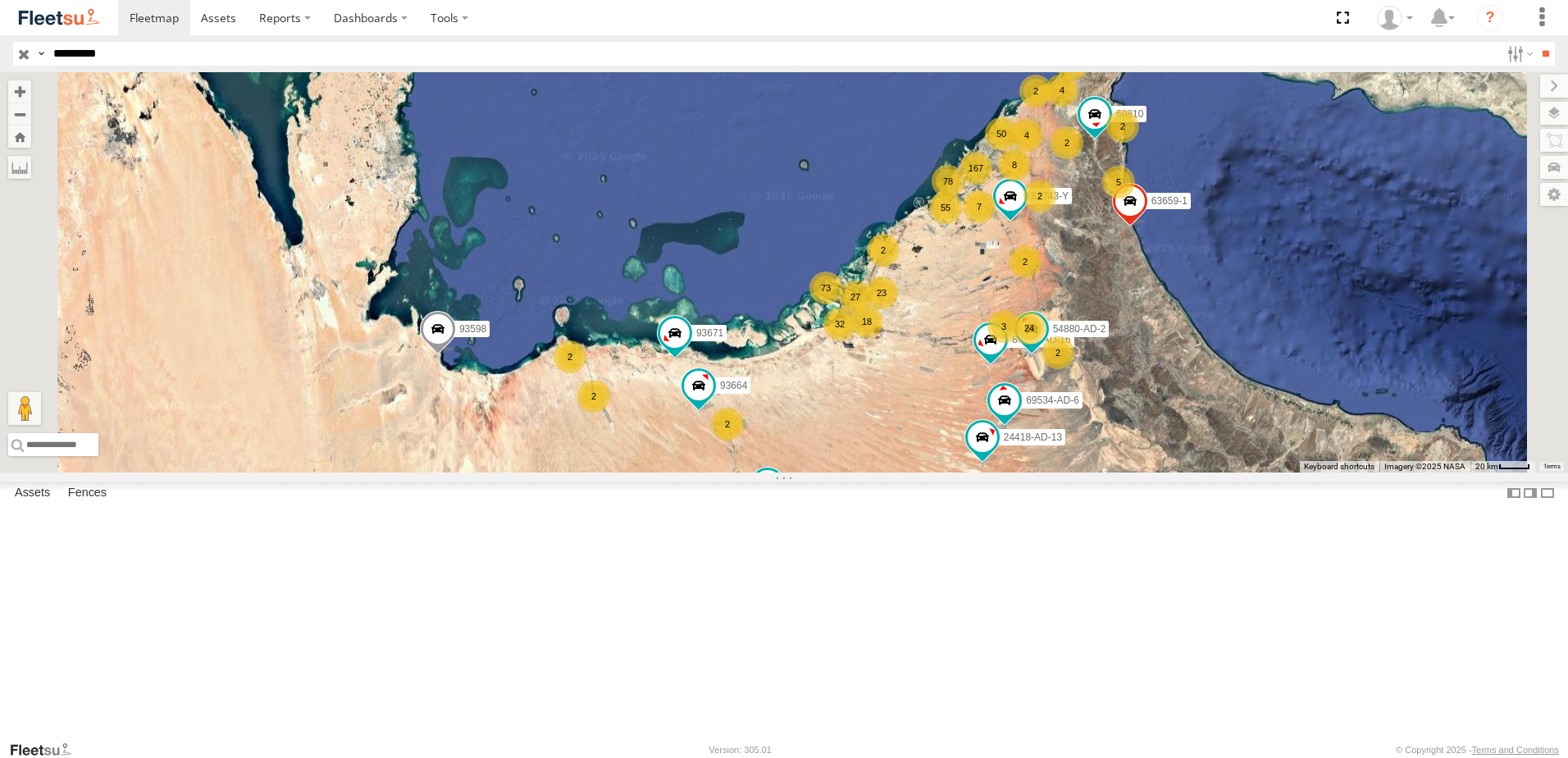
click at [0, 0] on span at bounding box center [0, 0] width 0 height 0
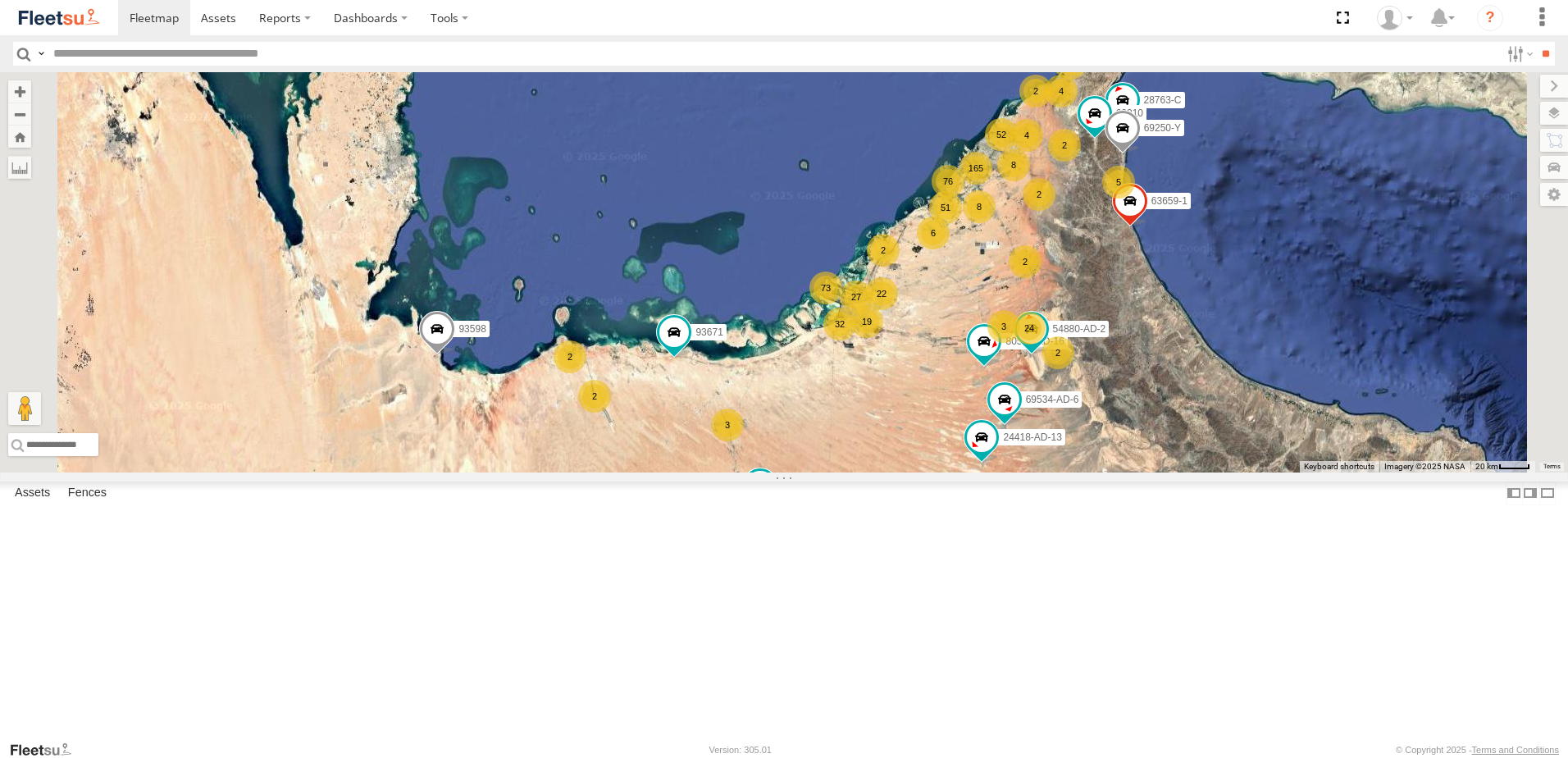
click at [39, 55] on label at bounding box center [41, 53] width 13 height 24
click at [0, 0] on span "Driver Last Name" at bounding box center [0, 0] width 0 height 0
click at [248, 61] on input "text" at bounding box center [773, 53] width 1454 height 24
type input "*********"
click at [1536, 42] on input "**" at bounding box center [1545, 53] width 19 height 24
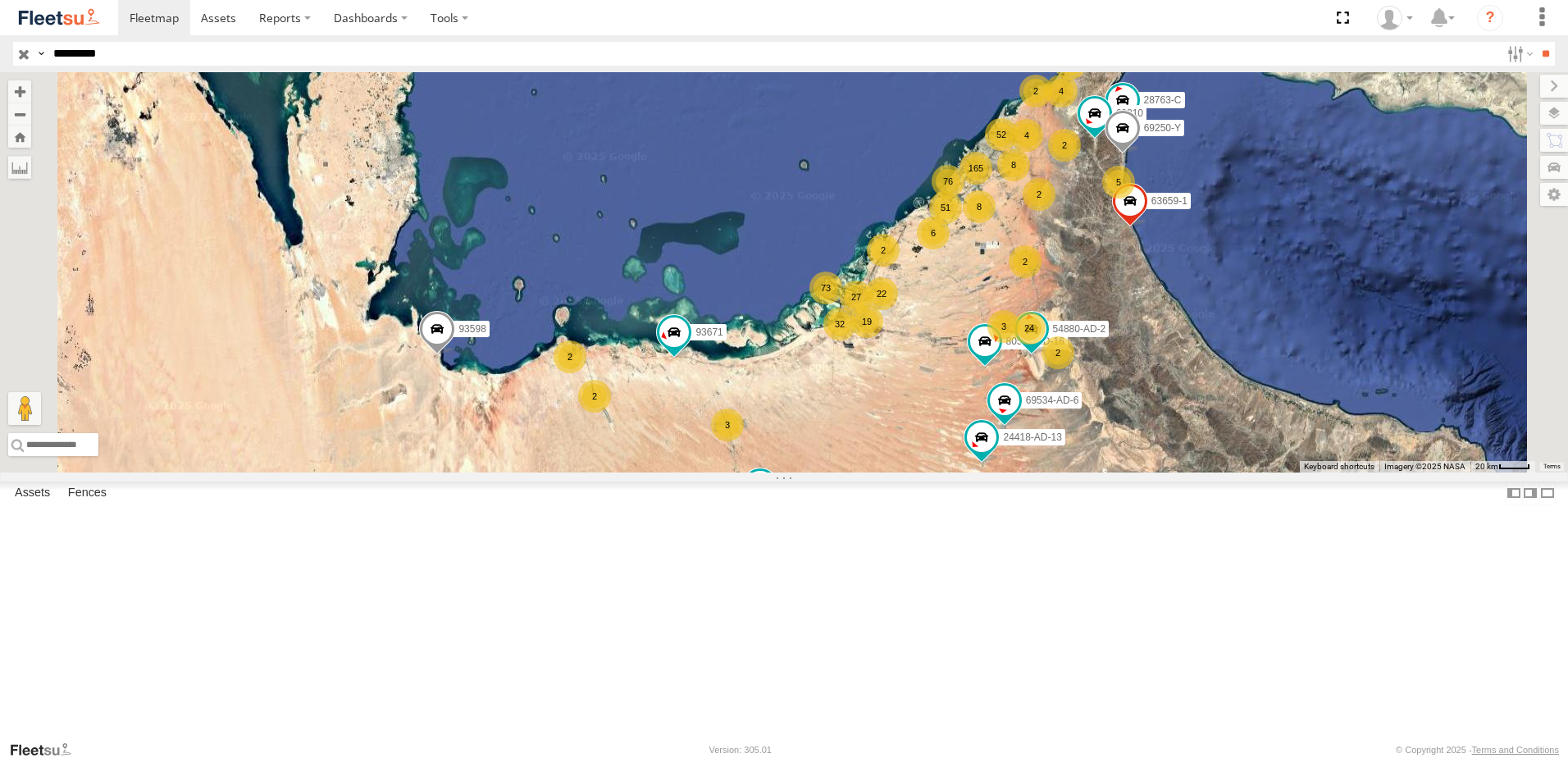
click at [0, 0] on span at bounding box center [0, 0] width 0 height 0
